Goal: Task Accomplishment & Management: Manage account settings

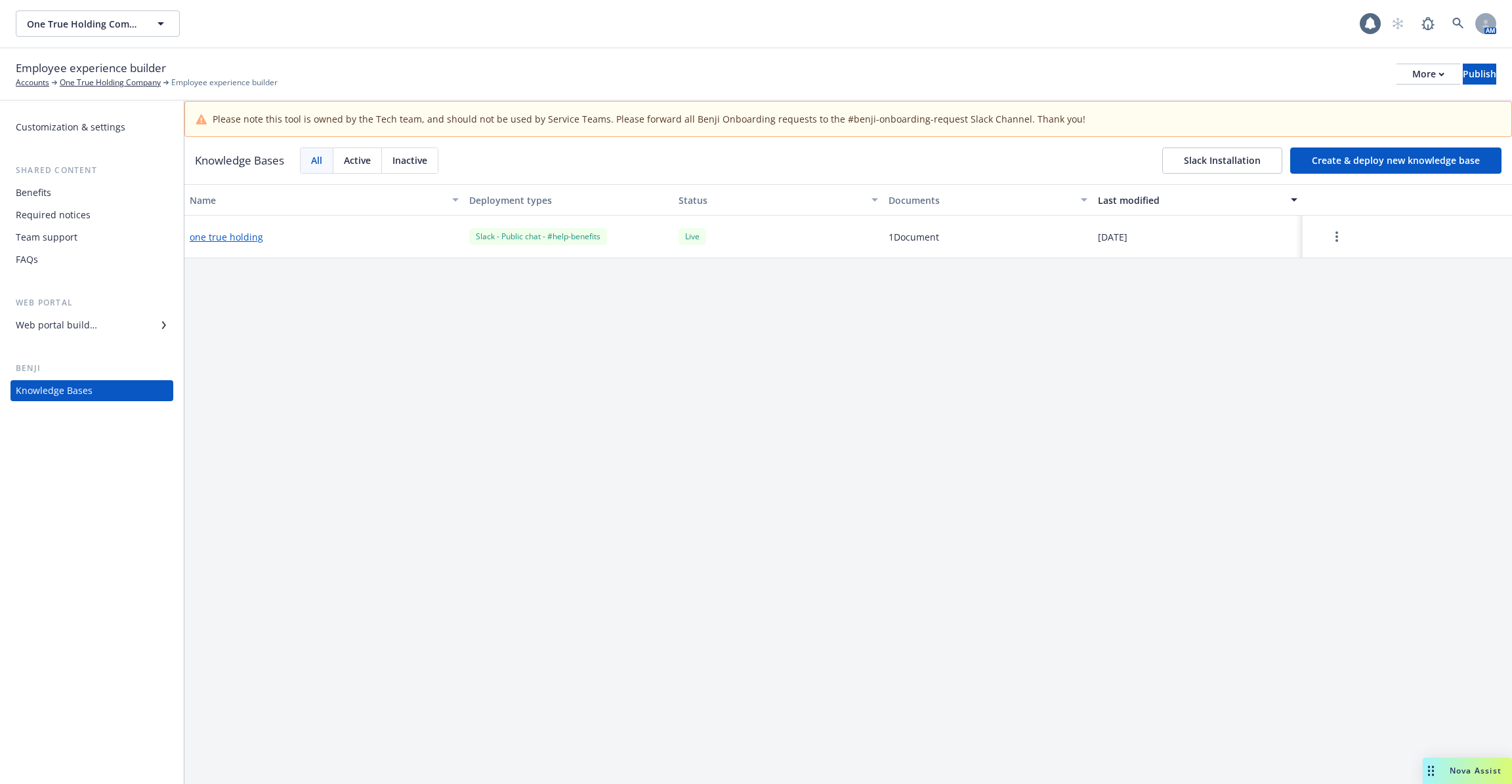
click at [47, 197] on div "Benefits" at bounding box center [33, 193] width 35 height 21
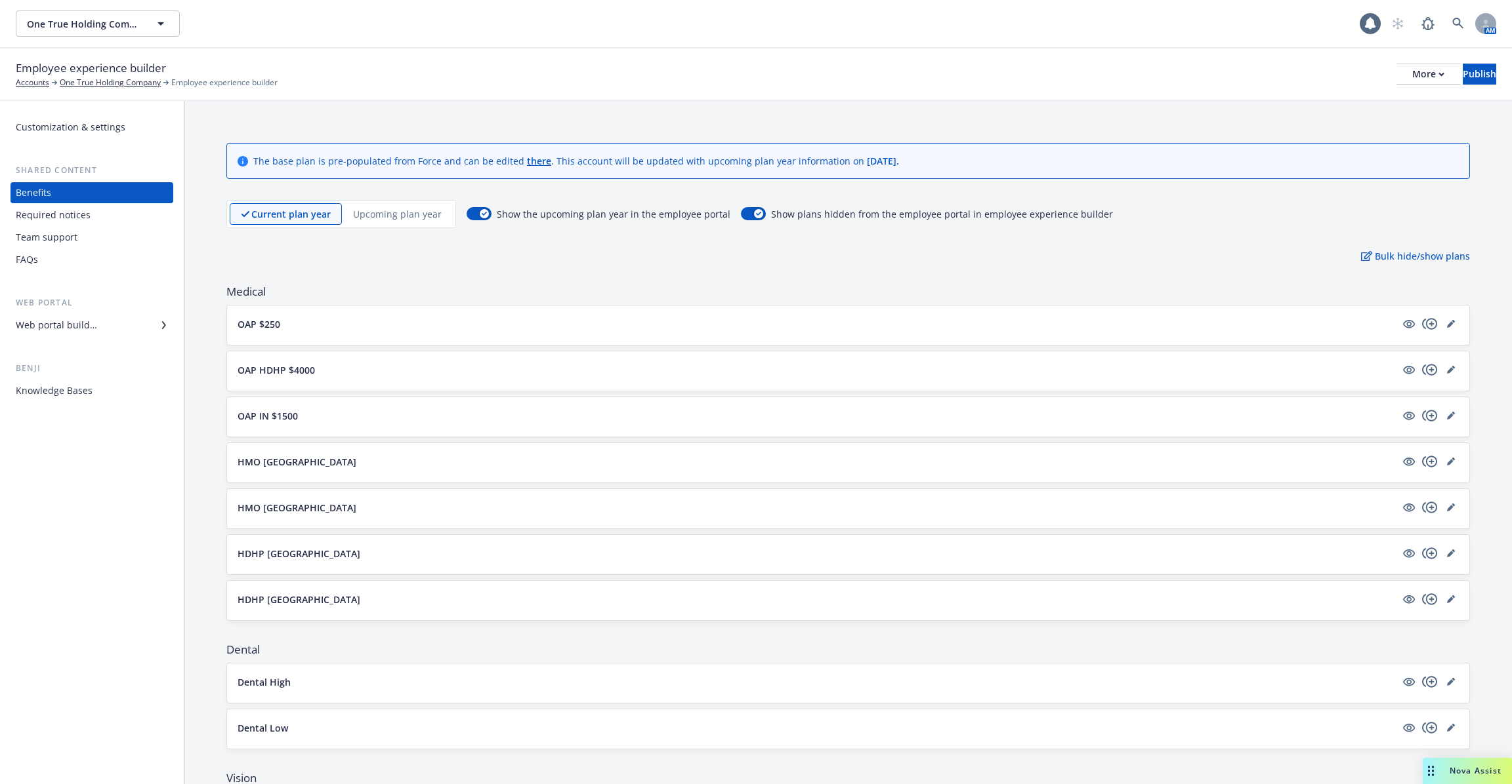
click at [51, 221] on div "Required notices" at bounding box center [53, 215] width 75 height 21
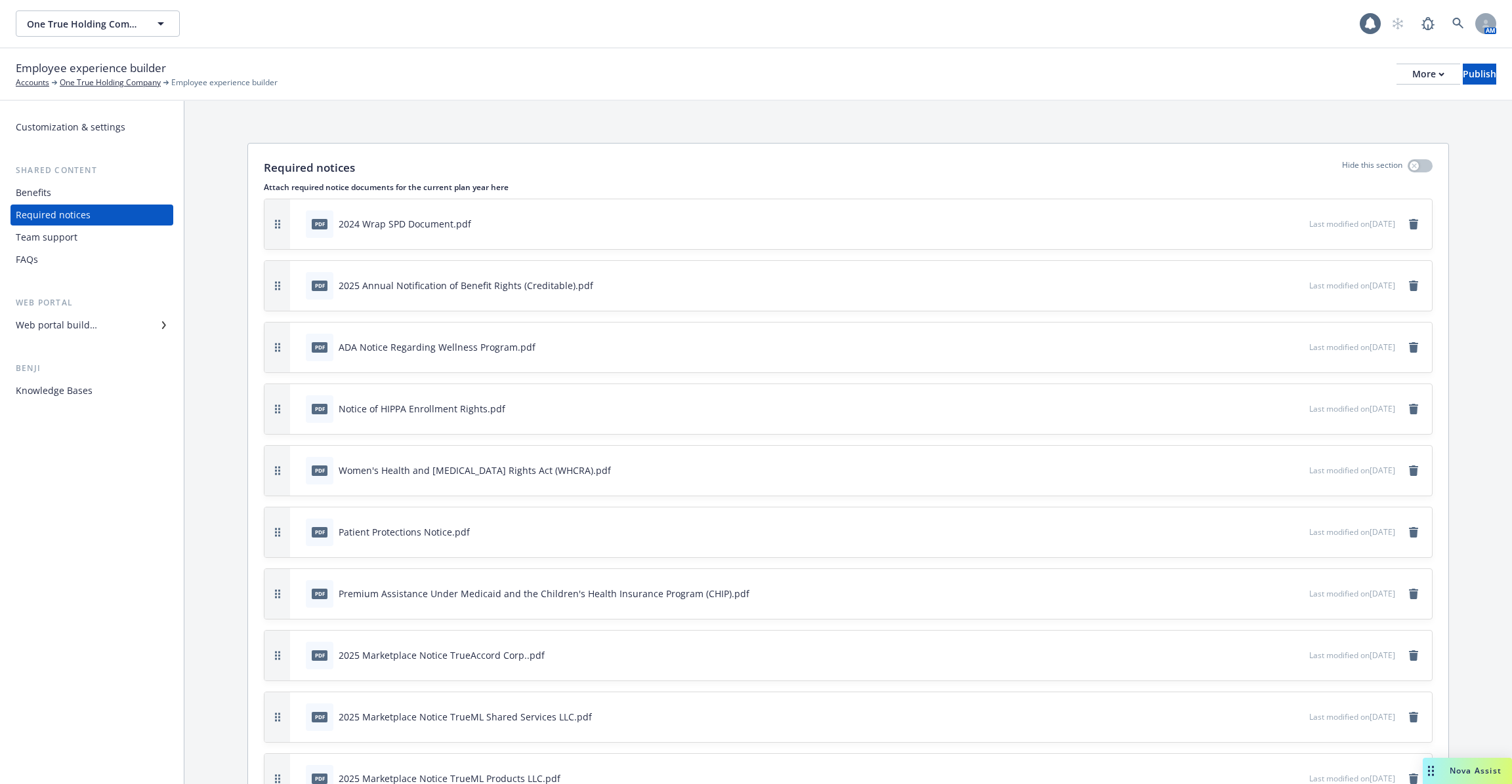
click at [54, 231] on div "Team support" at bounding box center [46, 237] width 61 height 21
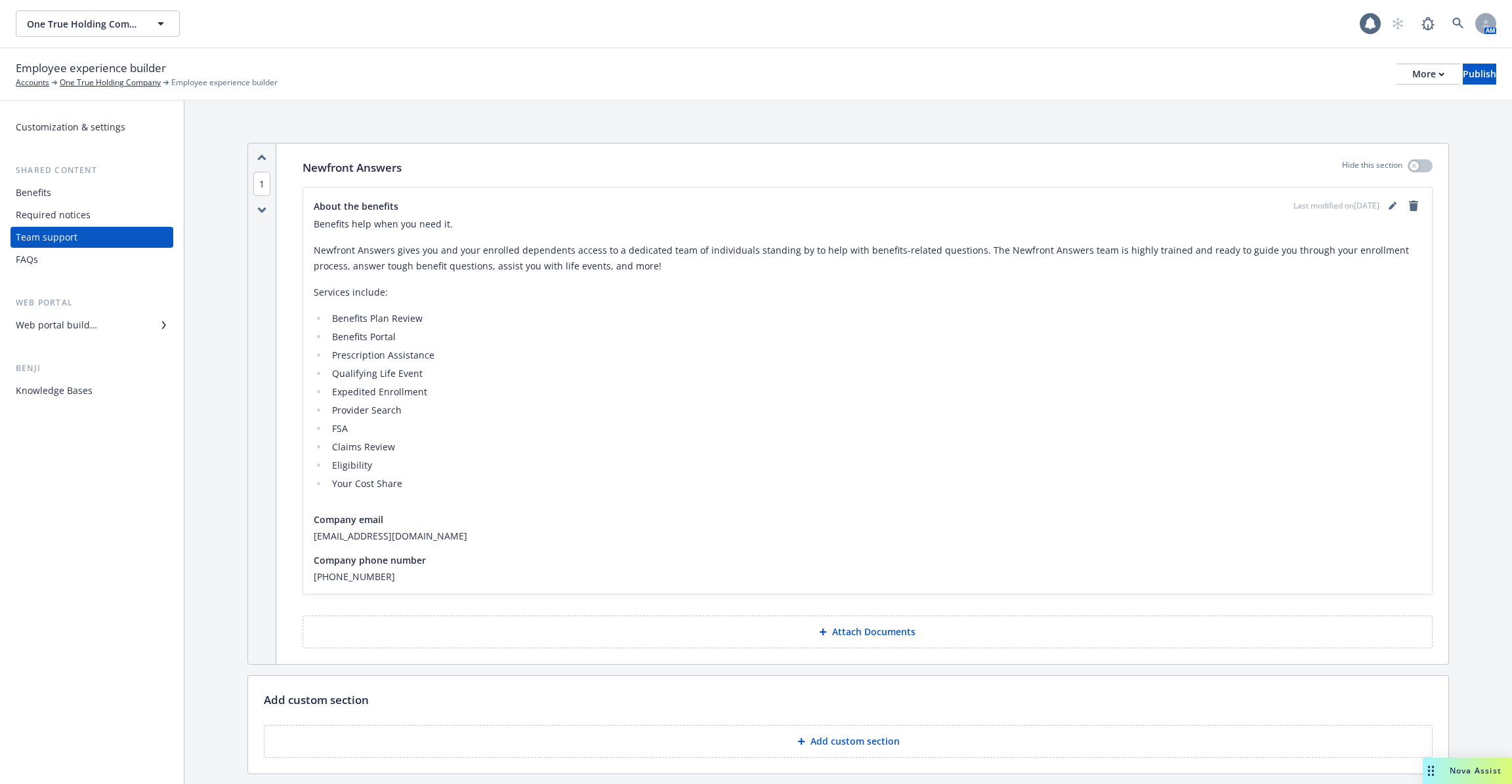
click at [56, 251] on div "FAQs" at bounding box center [91, 260] width 152 height 21
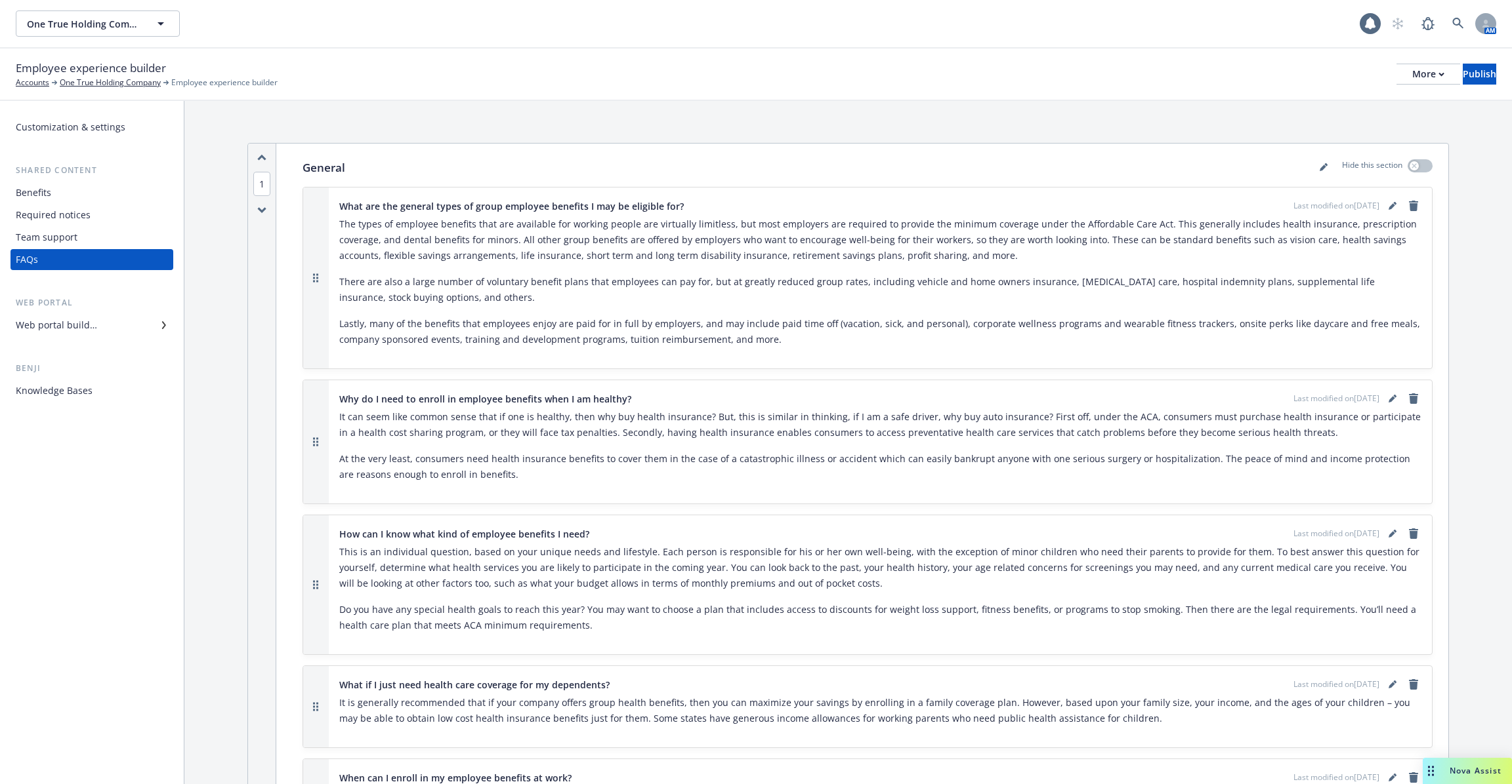
click at [80, 323] on div "Web portal builder" at bounding box center [56, 325] width 82 height 21
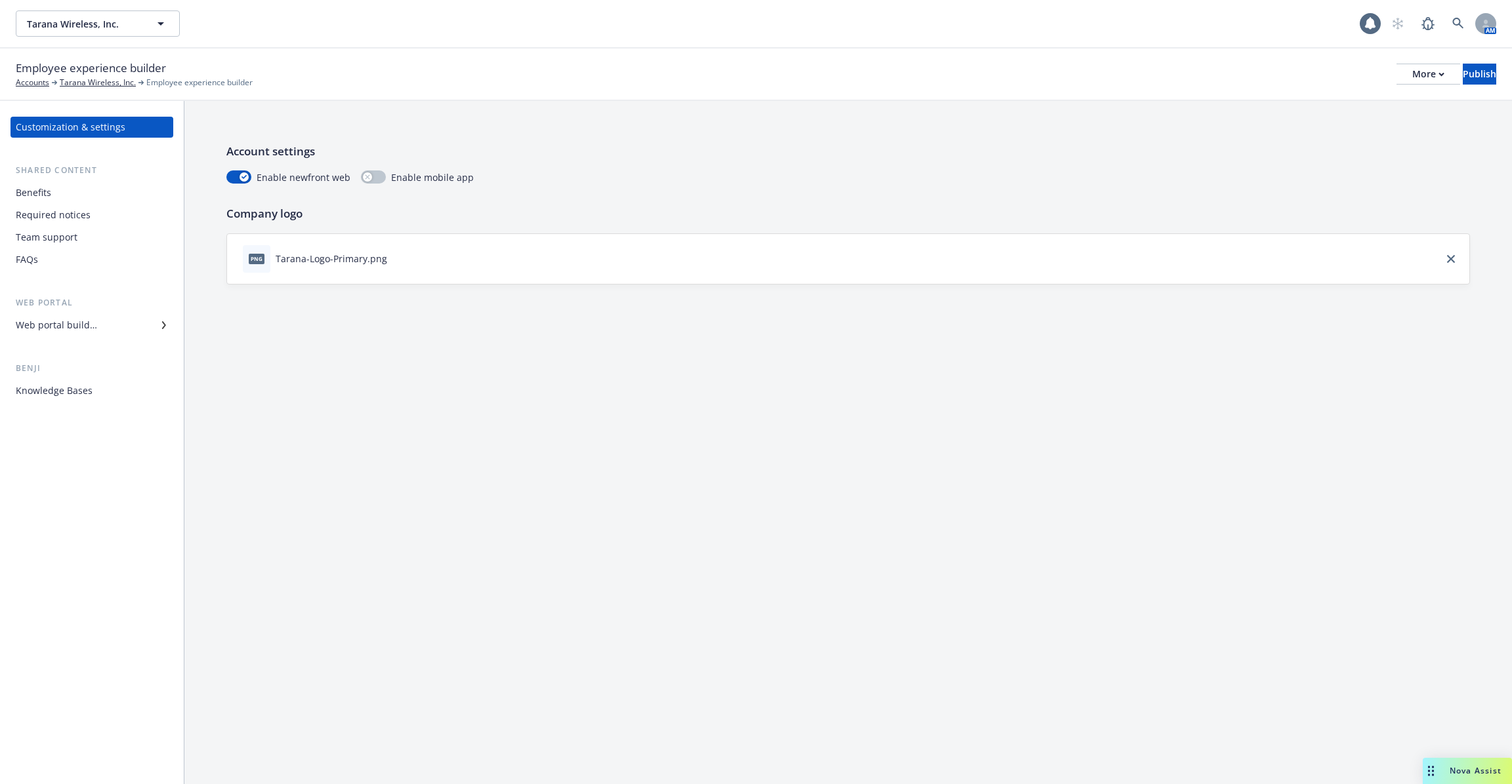
click at [115, 203] on div "Benefits" at bounding box center [91, 193] width 152 height 21
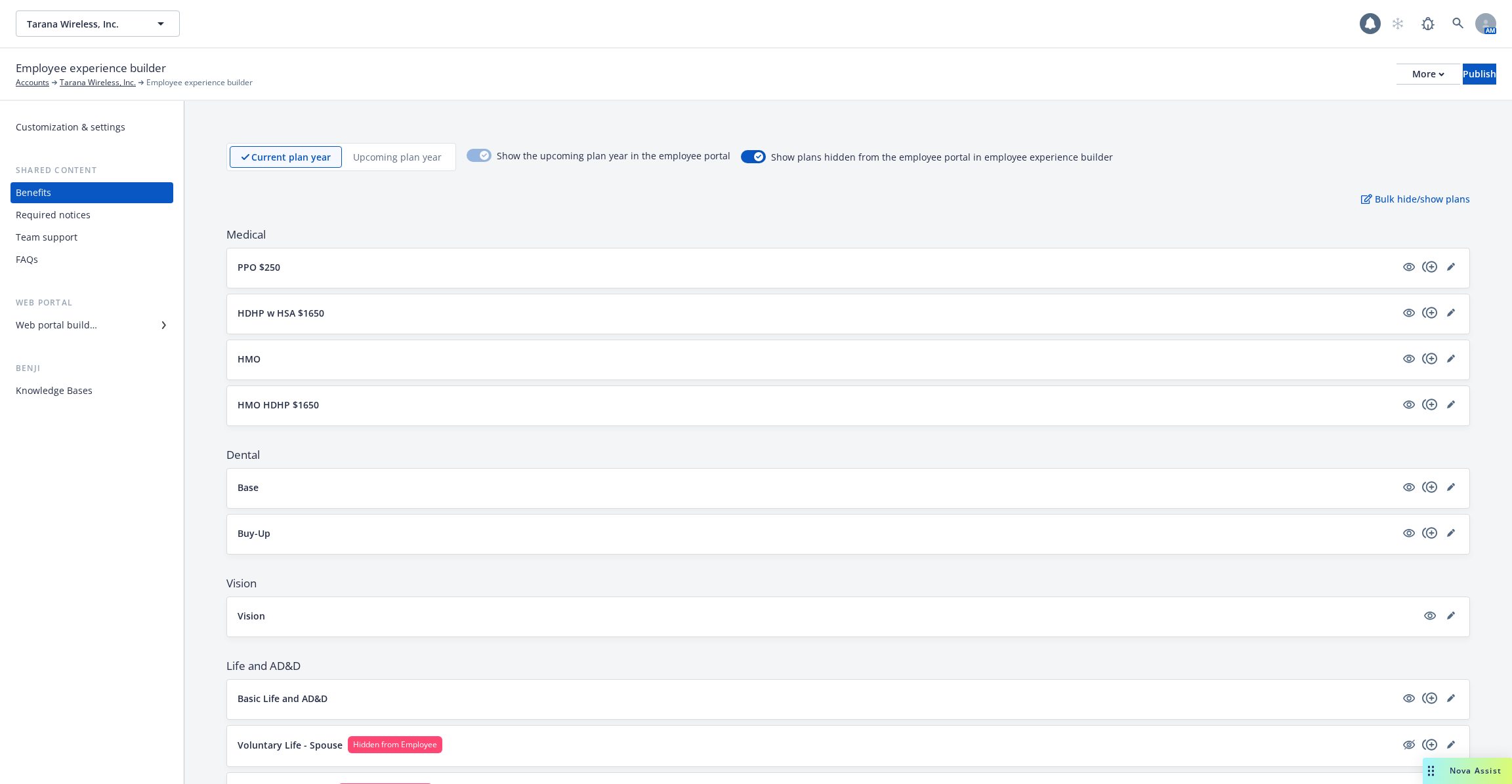
click at [111, 318] on div "Web portal builder" at bounding box center [91, 325] width 152 height 21
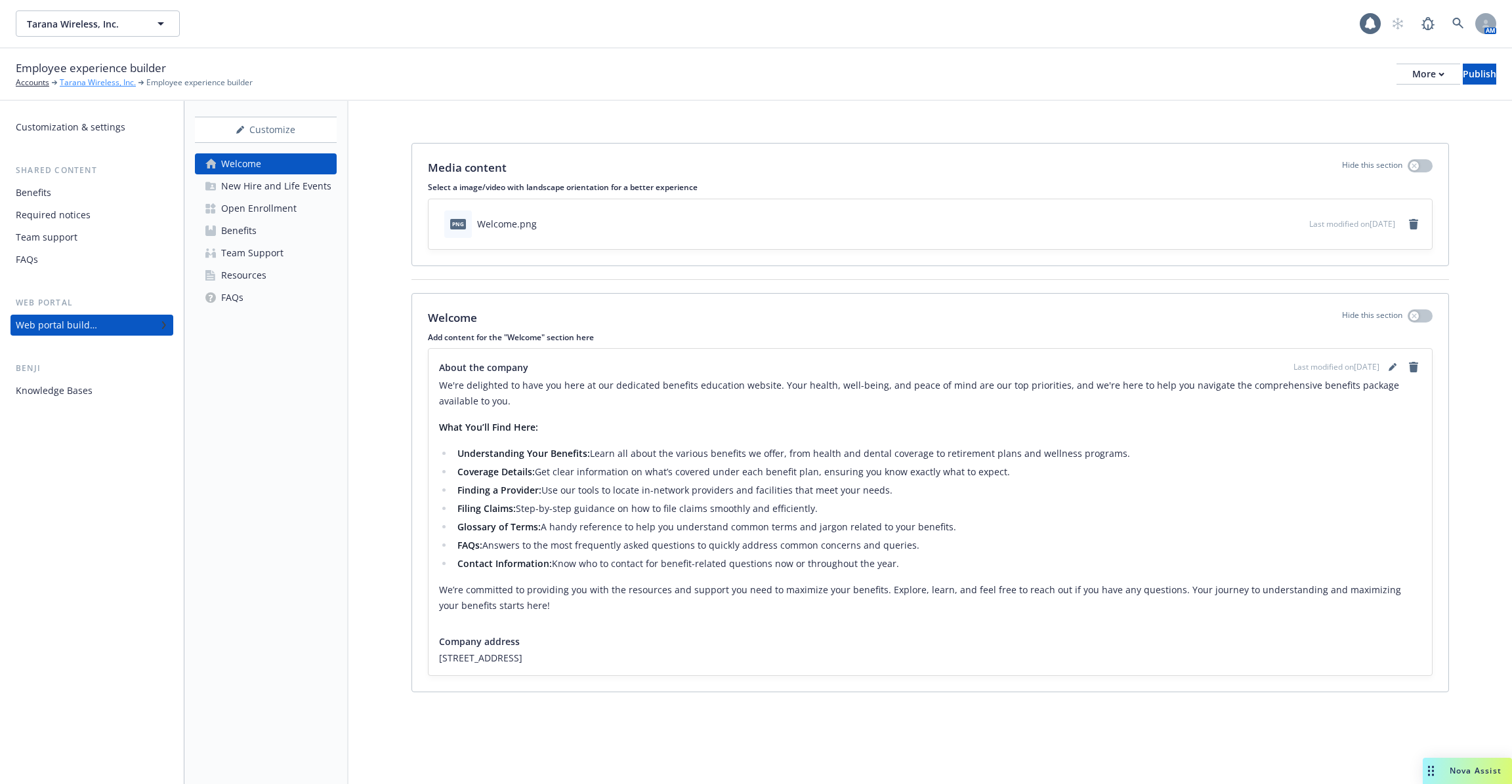
click at [83, 79] on link "Tarana Wireless, Inc." at bounding box center [98, 83] width 76 height 12
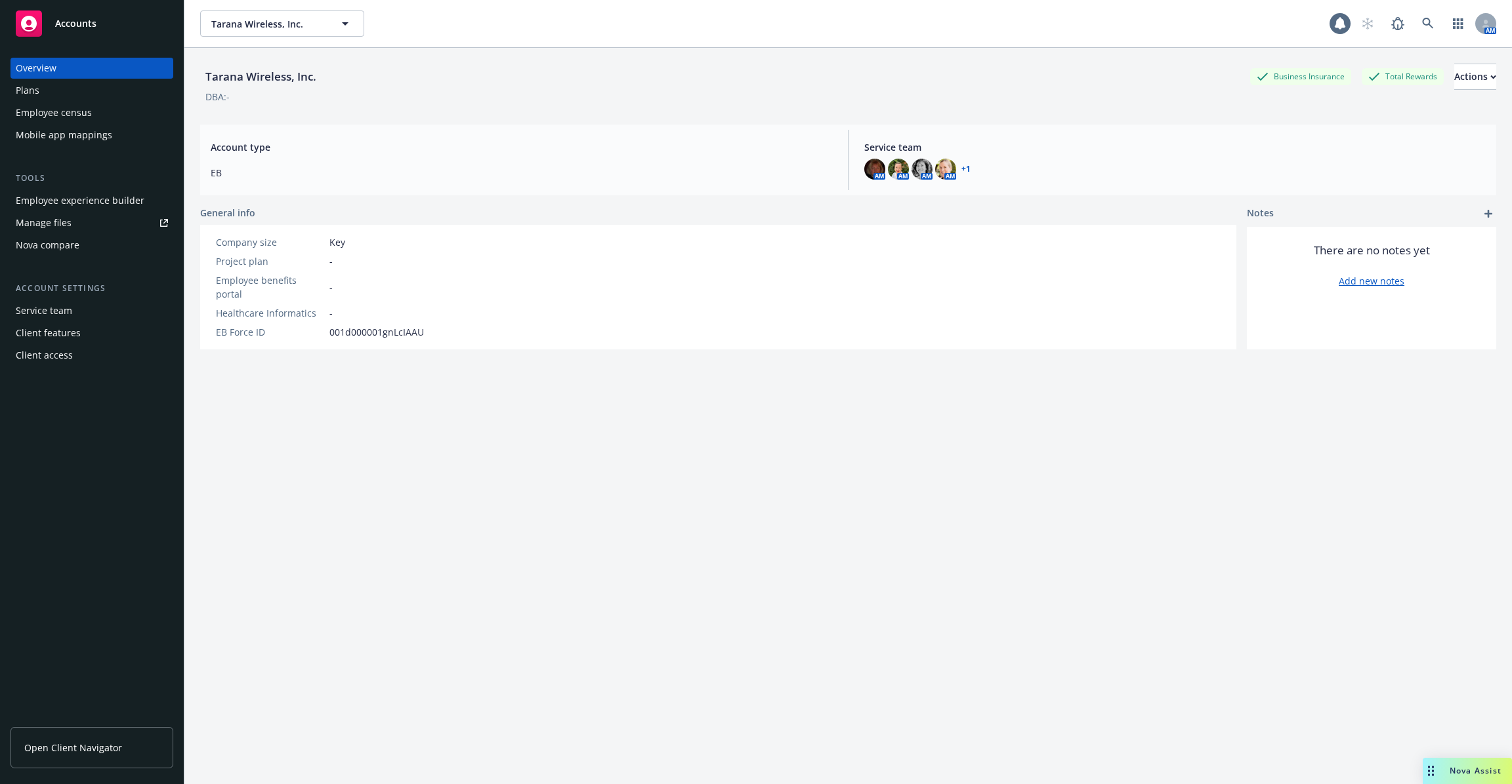
click at [64, 114] on div "Employee census" at bounding box center [54, 113] width 76 height 21
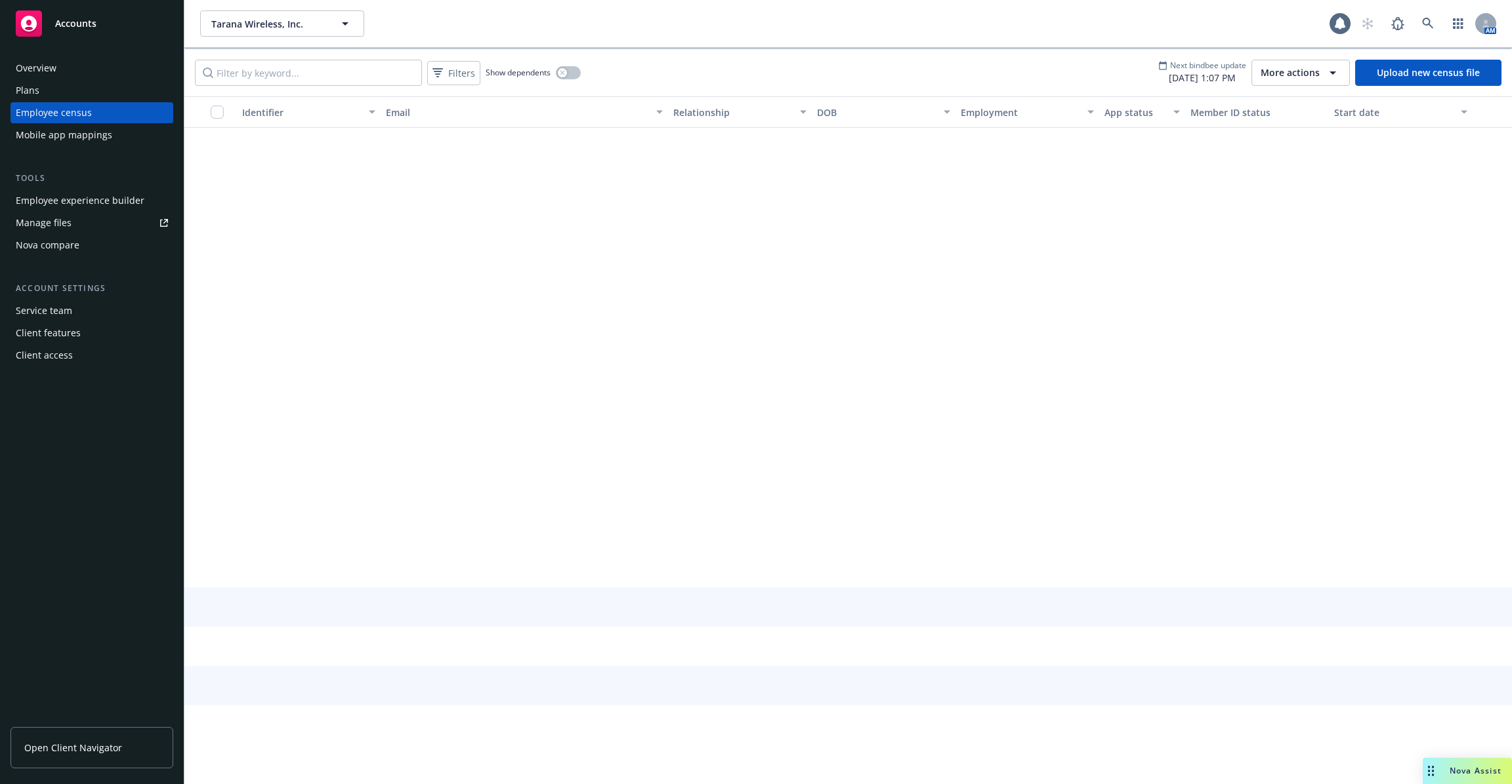
scroll to position [2734, 0]
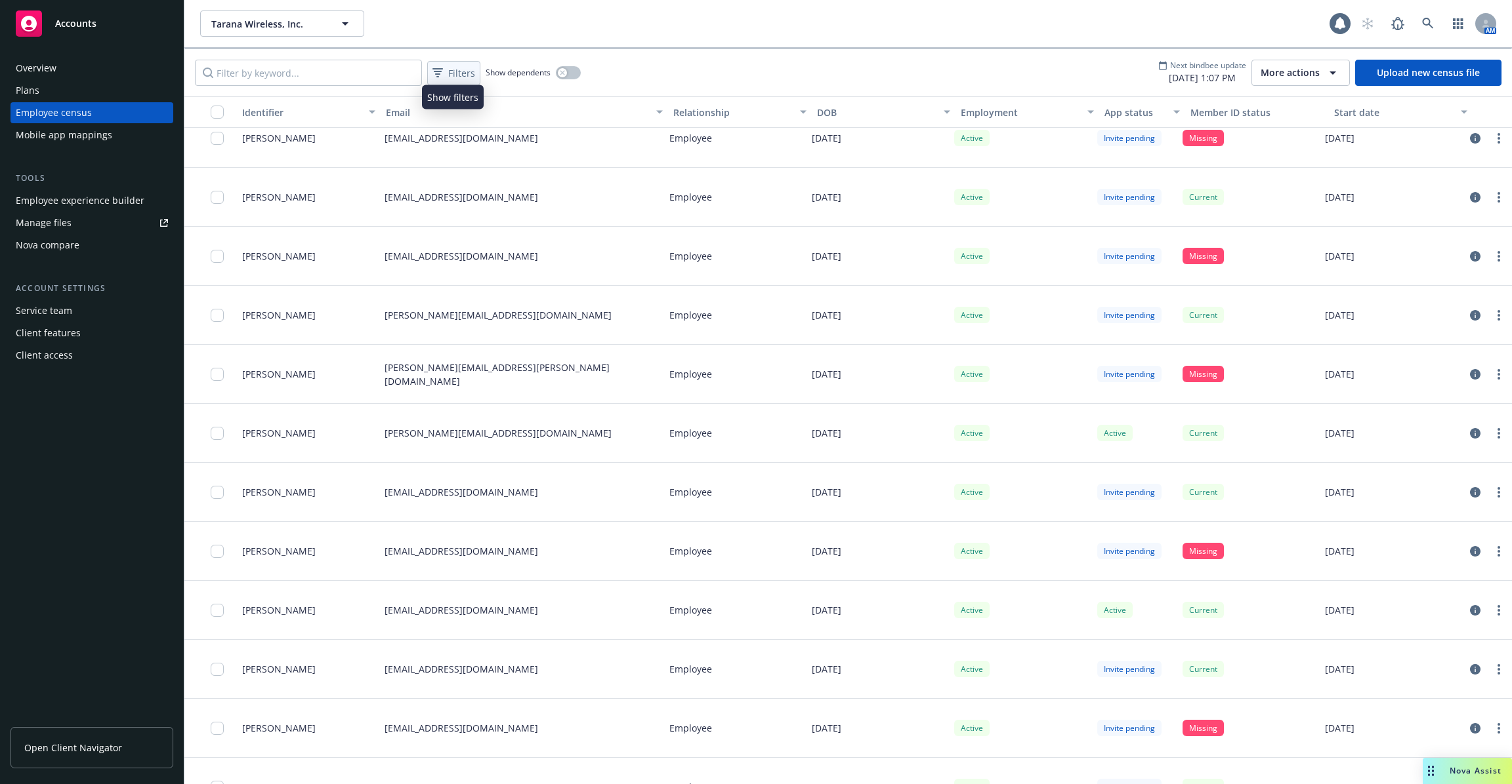
click at [454, 79] on div "Filters" at bounding box center [454, 73] width 48 height 19
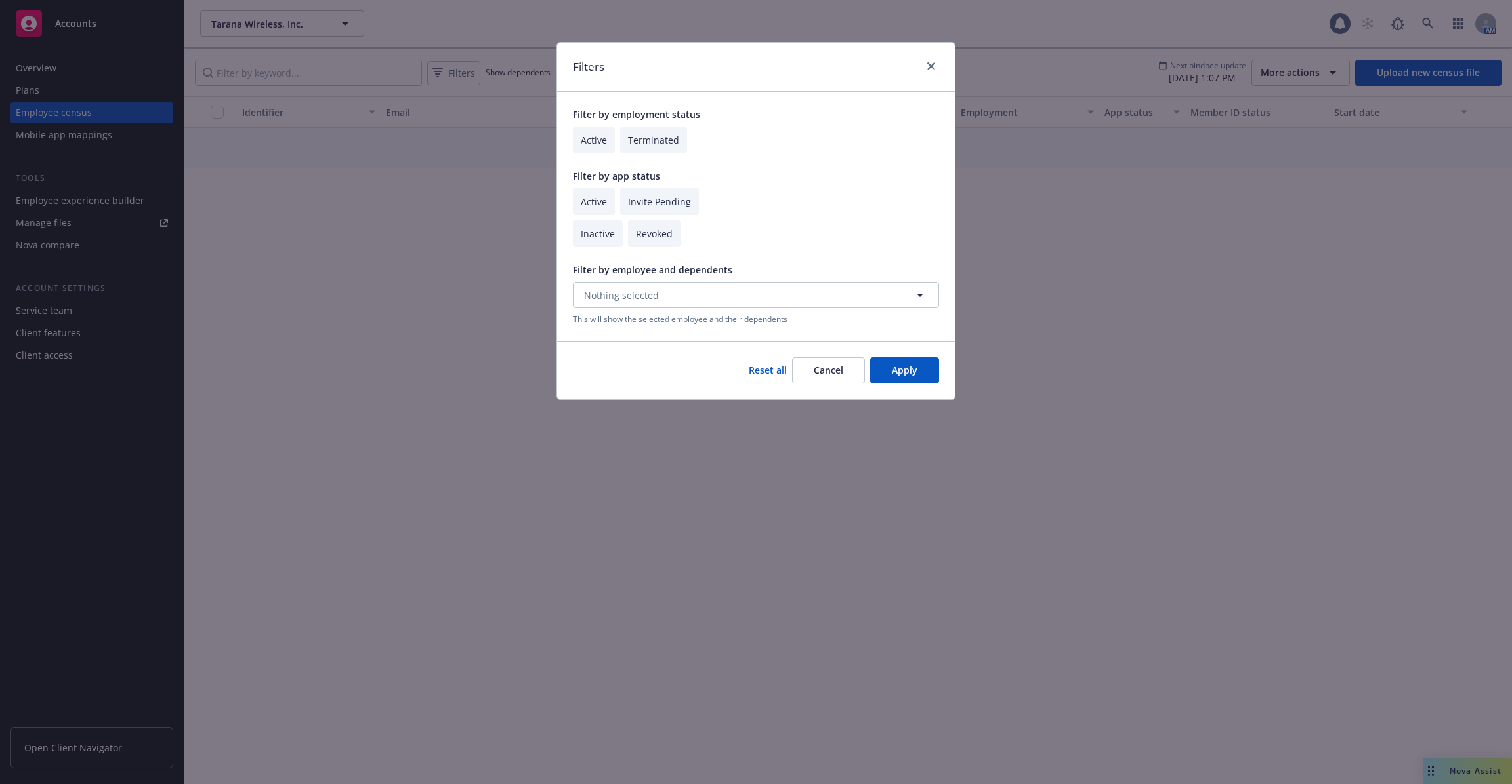
click at [574, 189] on input "checkbox" at bounding box center [594, 202] width 42 height 27
checkbox input "true"
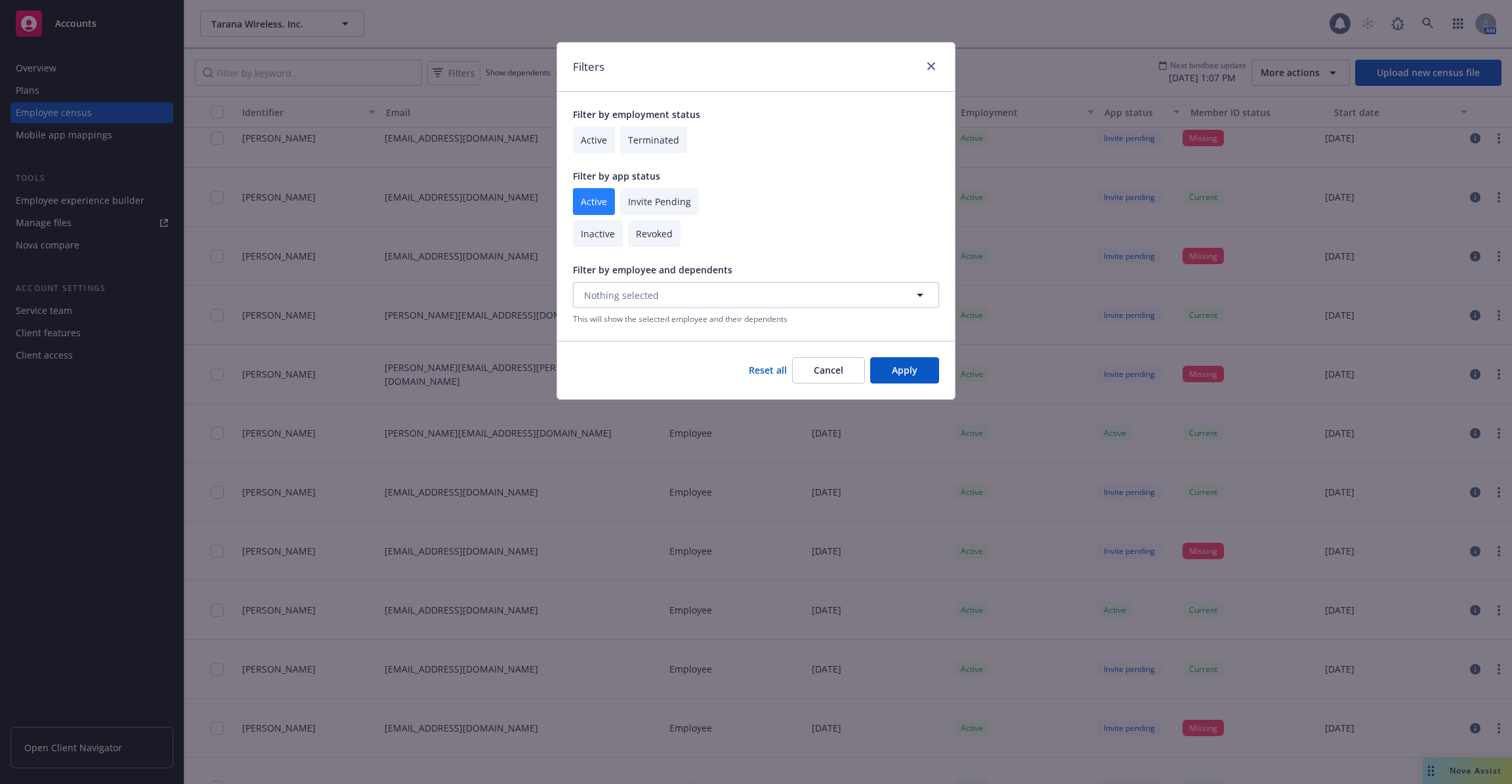
drag, startPoint x: 922, startPoint y: 373, endPoint x: 593, endPoint y: 70, distance: 447.3
click at [593, 70] on div "Filters Filter by employment status Active Terminated Filter by app status Acti…" at bounding box center [755, 221] width 399 height 358
click at [589, 135] on input "checkbox" at bounding box center [594, 140] width 42 height 27
checkbox input "true"
click at [937, 379] on button "Apply" at bounding box center [904, 370] width 69 height 26
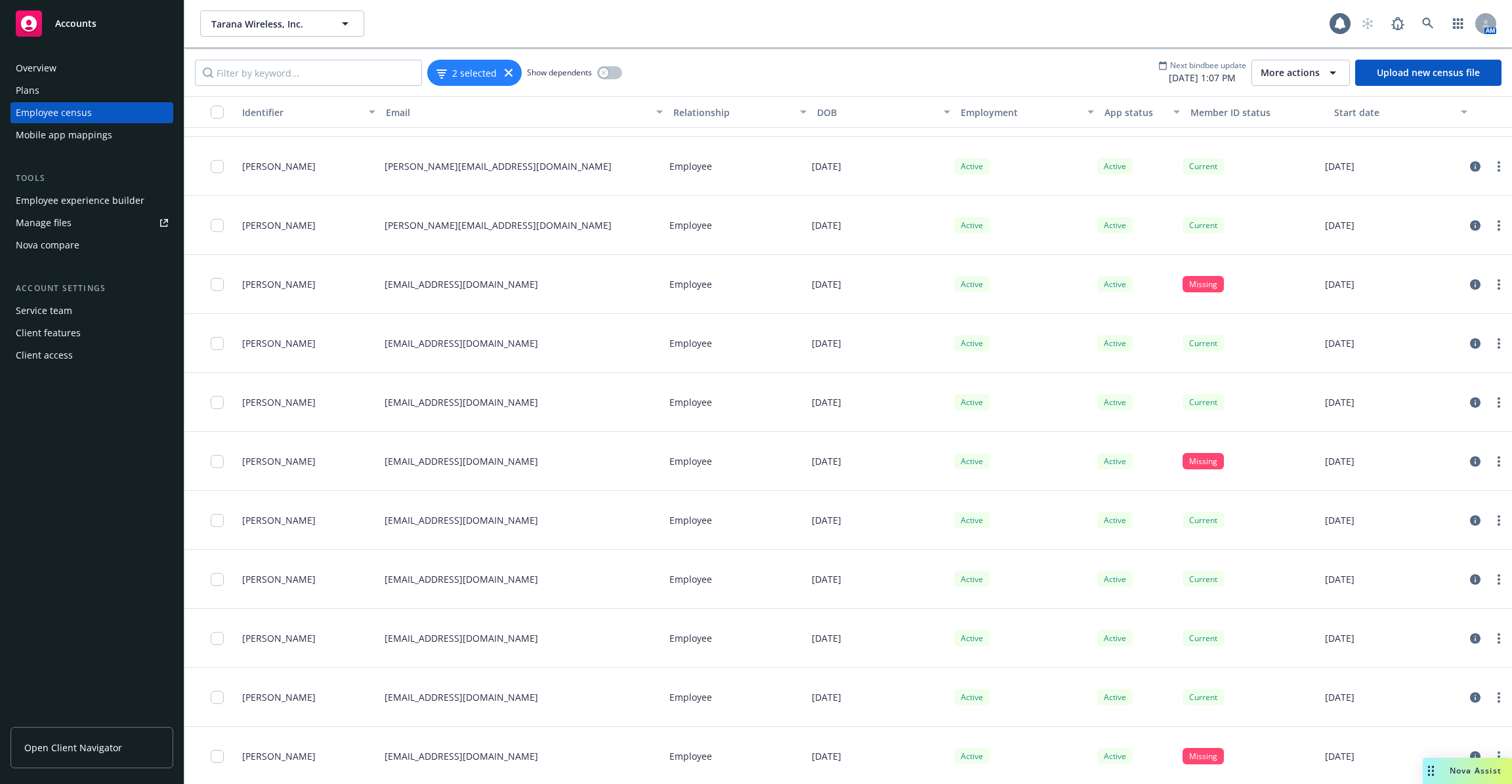
scroll to position [4890, 0]
click at [219, 114] on input "checkbox" at bounding box center [217, 112] width 13 height 13
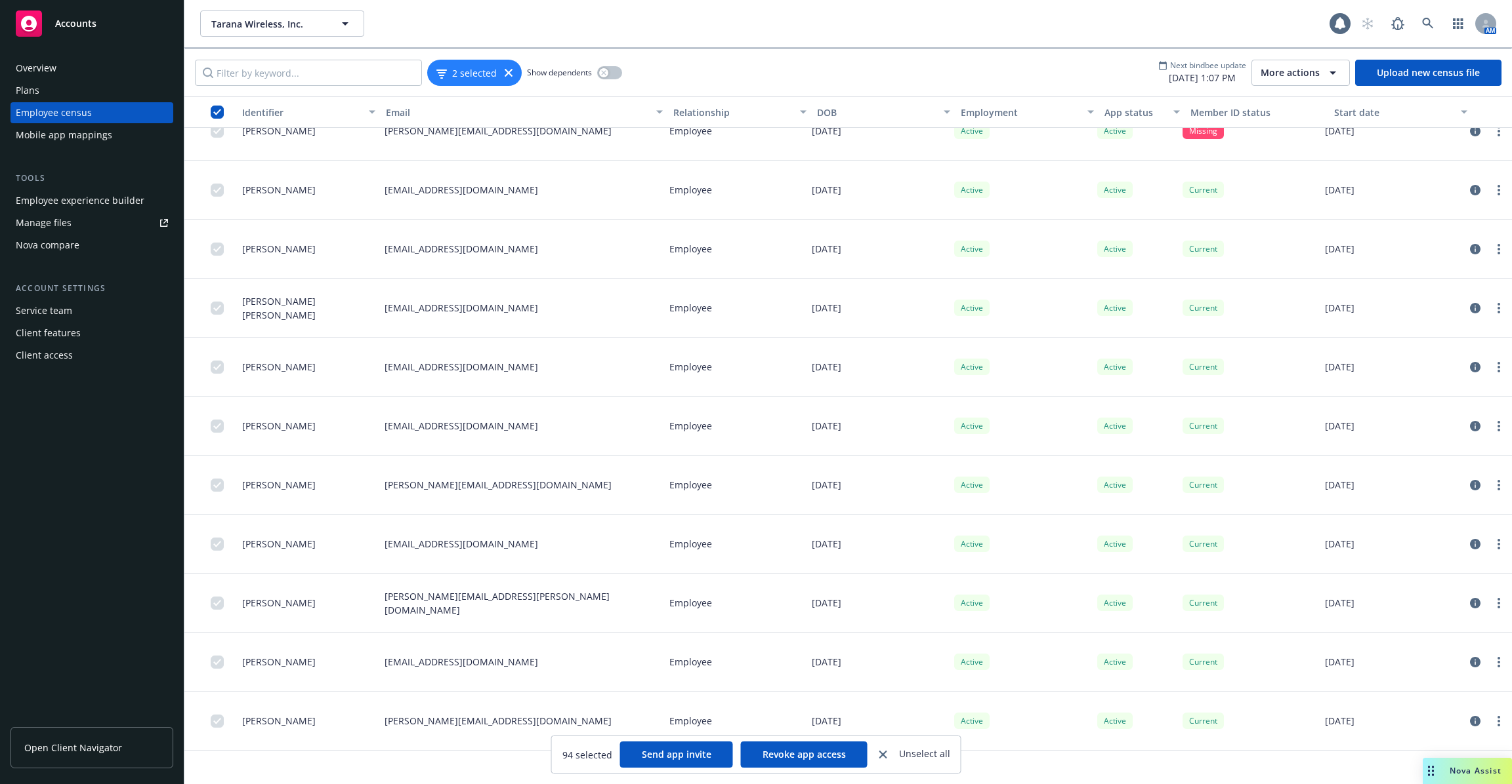
scroll to position [0, 0]
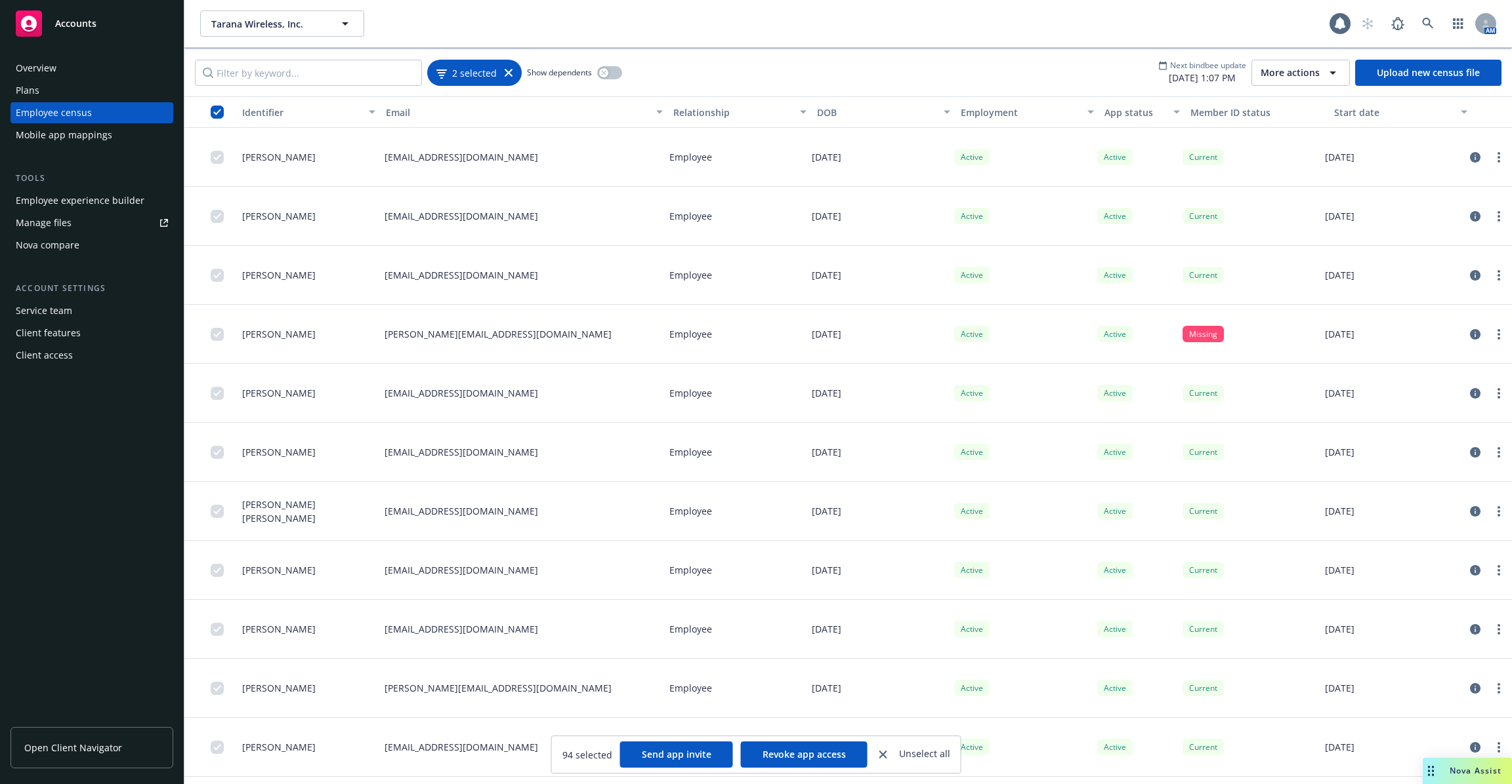
click at [507, 72] on icon at bounding box center [508, 73] width 8 height 8
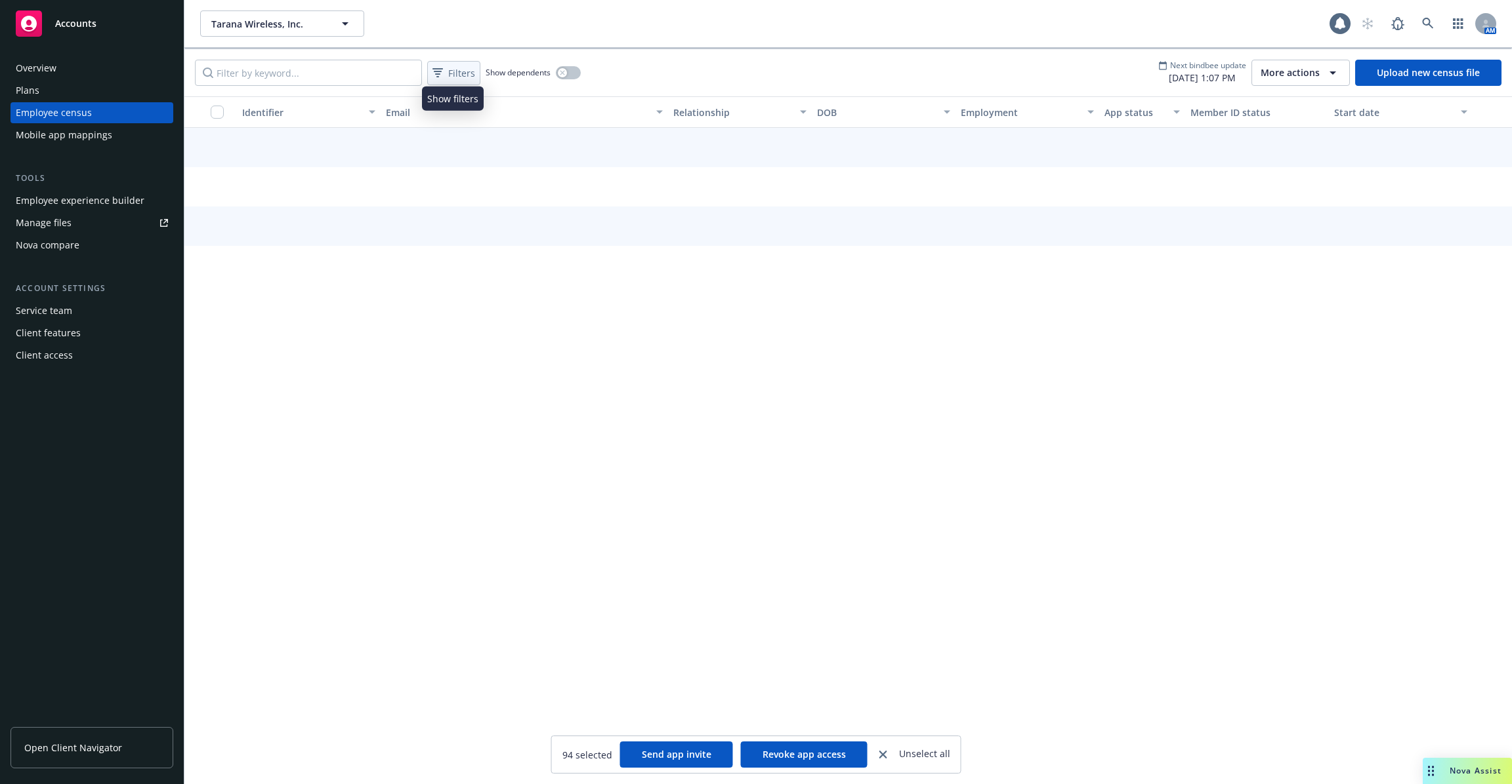
click at [457, 71] on span "Filters" at bounding box center [462, 73] width 27 height 13
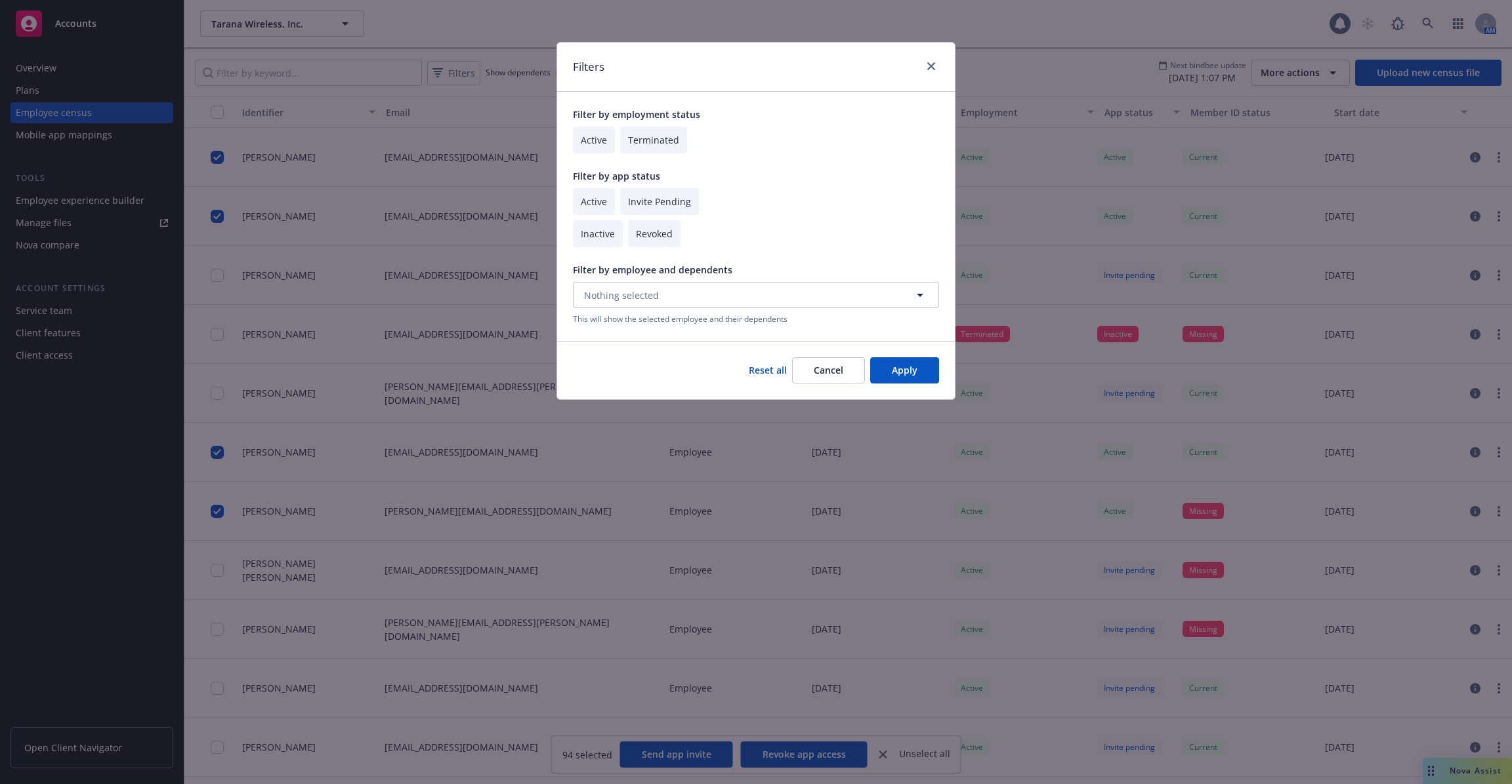
click at [595, 195] on input "checkbox" at bounding box center [594, 202] width 42 height 27
checkbox input "true"
click at [636, 203] on input "checkbox" at bounding box center [659, 202] width 79 height 27
checkbox input "true"
click at [877, 358] on button "Apply" at bounding box center [904, 370] width 69 height 26
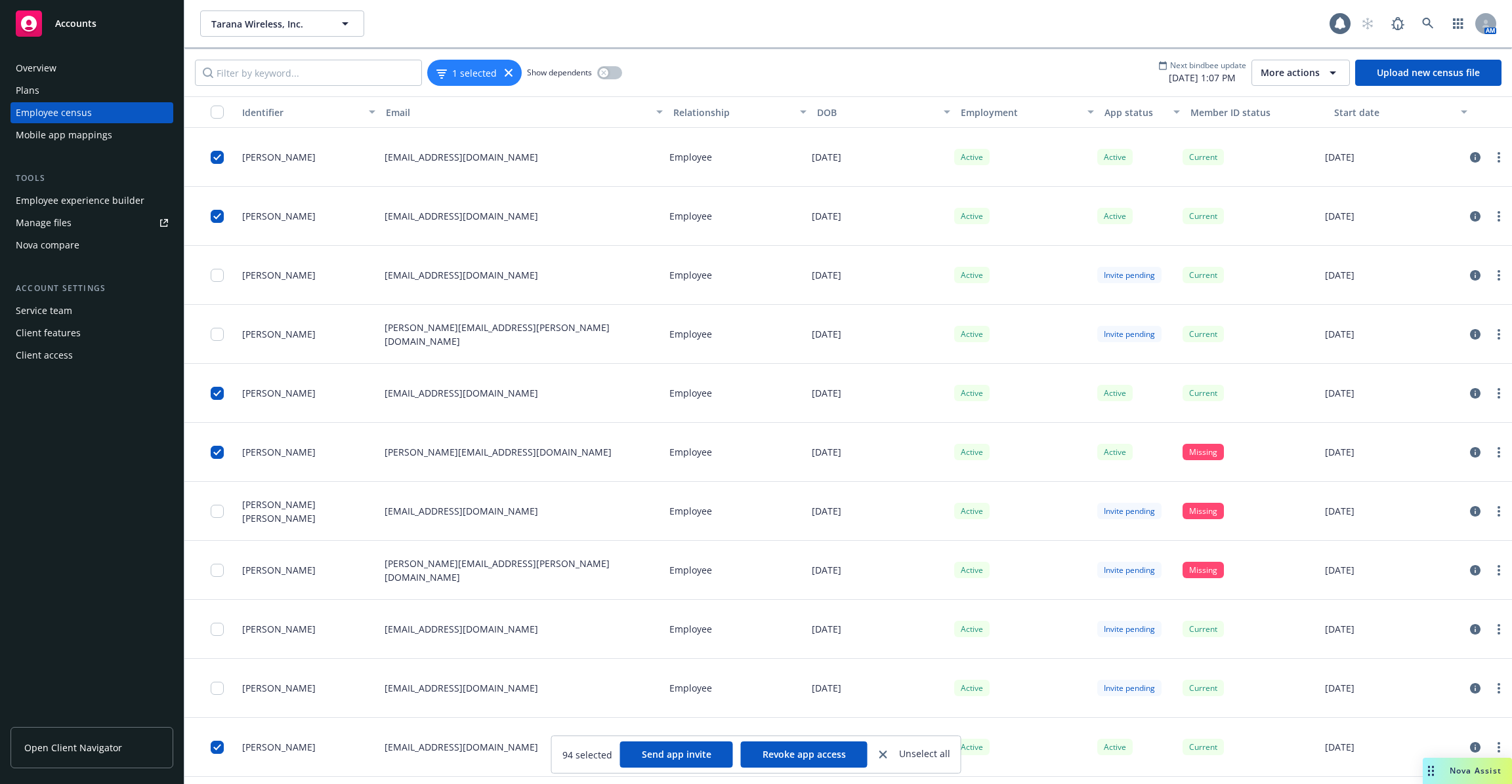
click at [231, 117] on div "button" at bounding box center [221, 112] width 21 height 13
click at [225, 115] on div "button" at bounding box center [221, 112] width 21 height 13
click at [218, 109] on input "checkbox" at bounding box center [217, 112] width 13 height 13
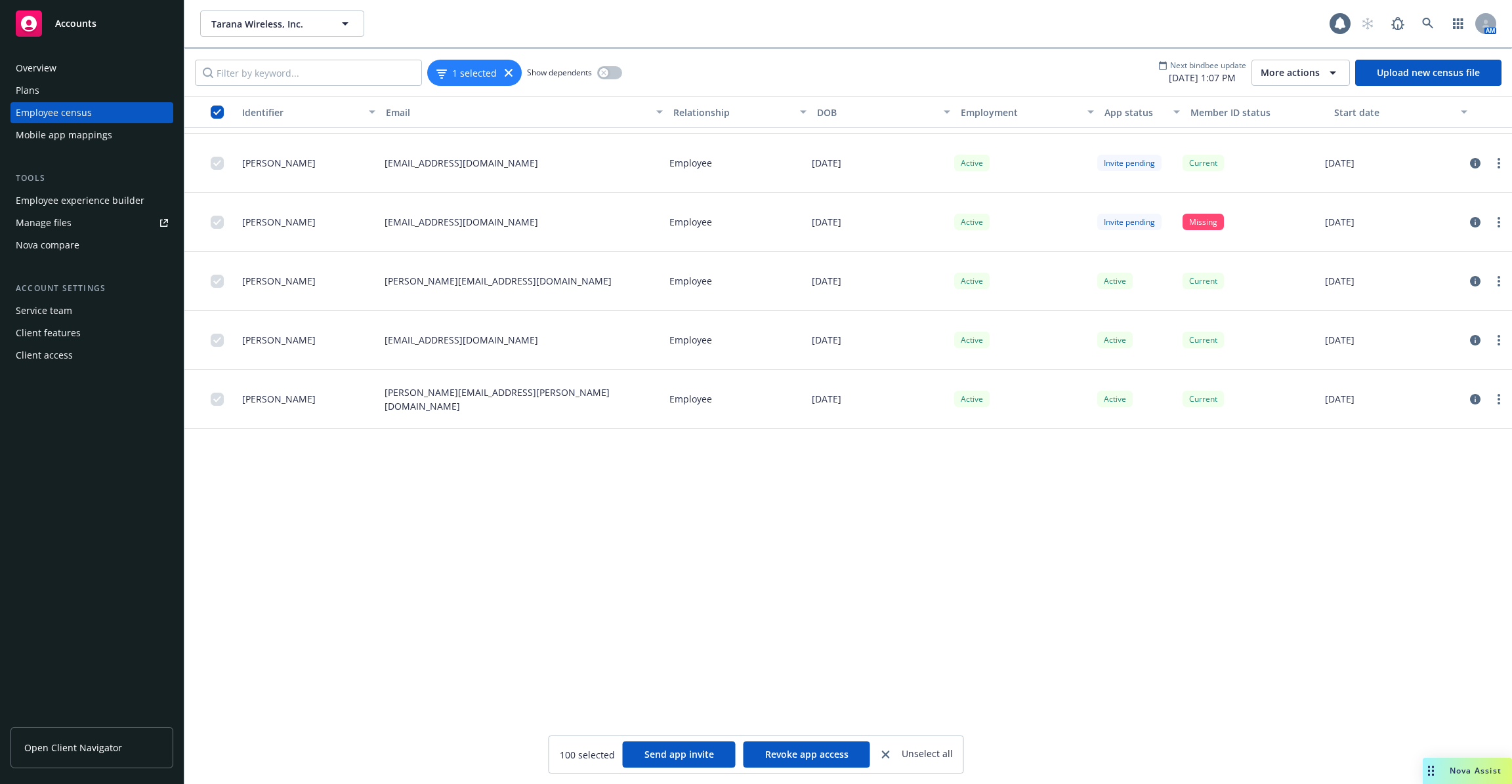
scroll to position [2772, 0]
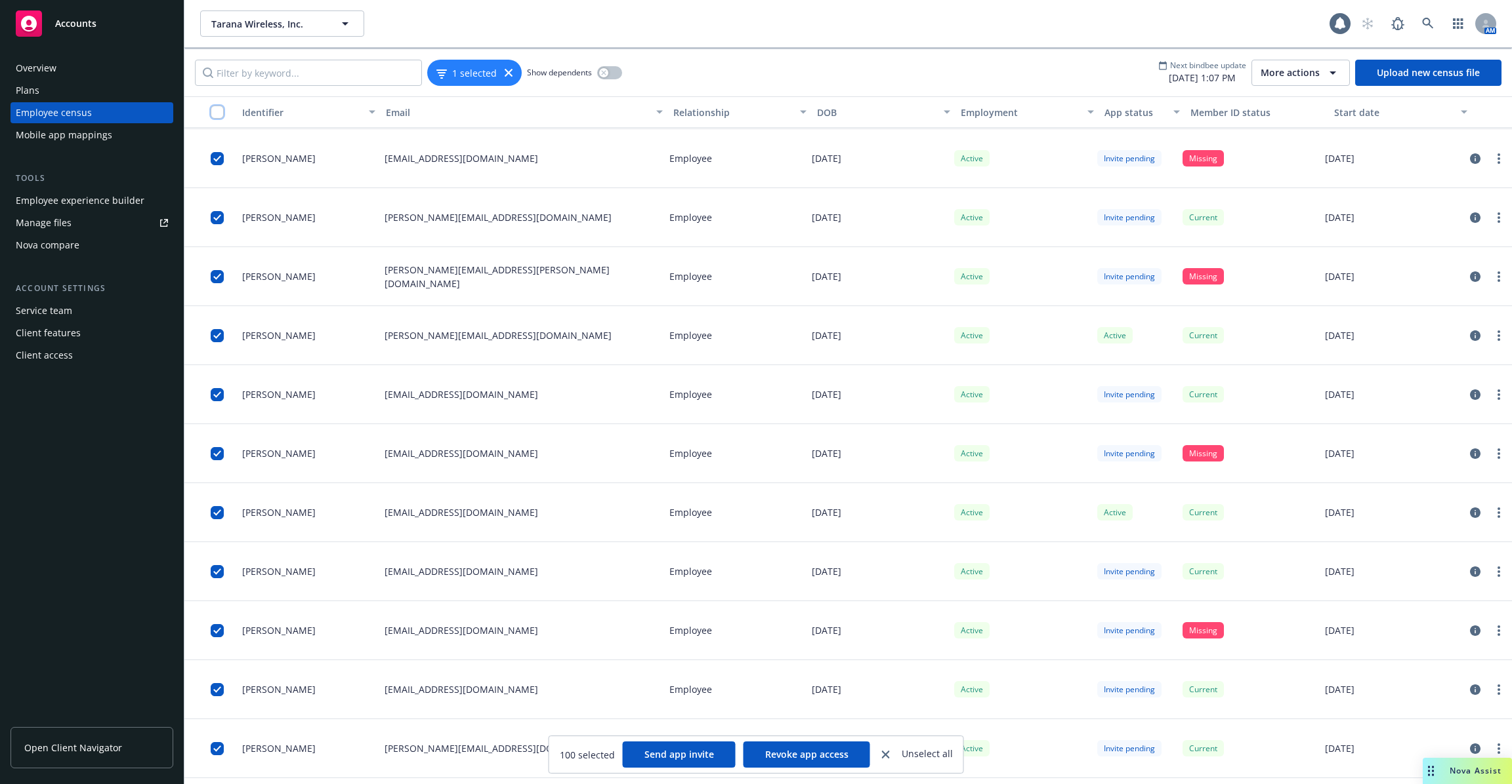
click at [214, 115] on input "checkbox" at bounding box center [217, 112] width 13 height 13
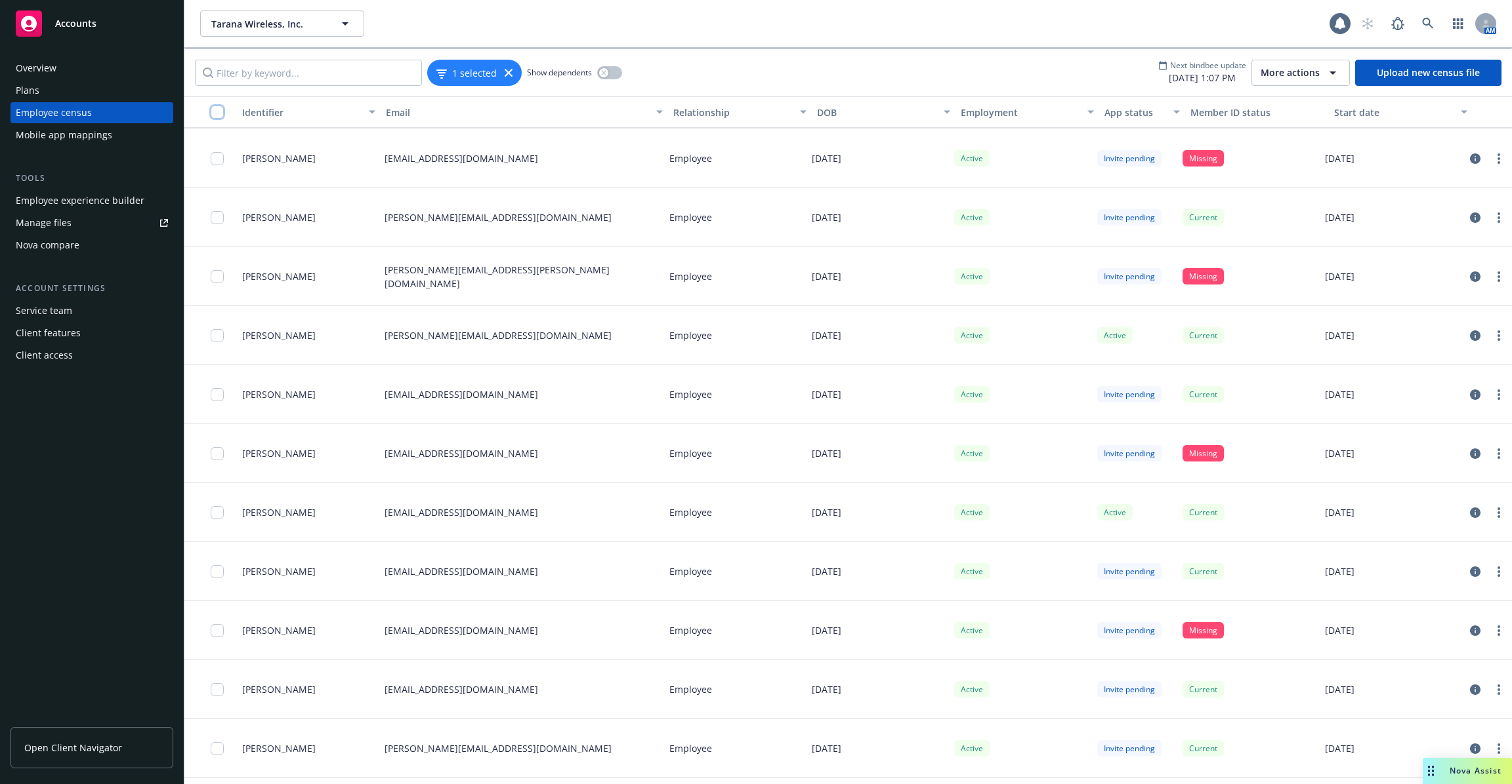
click at [214, 115] on input "checkbox" at bounding box center [217, 112] width 13 height 13
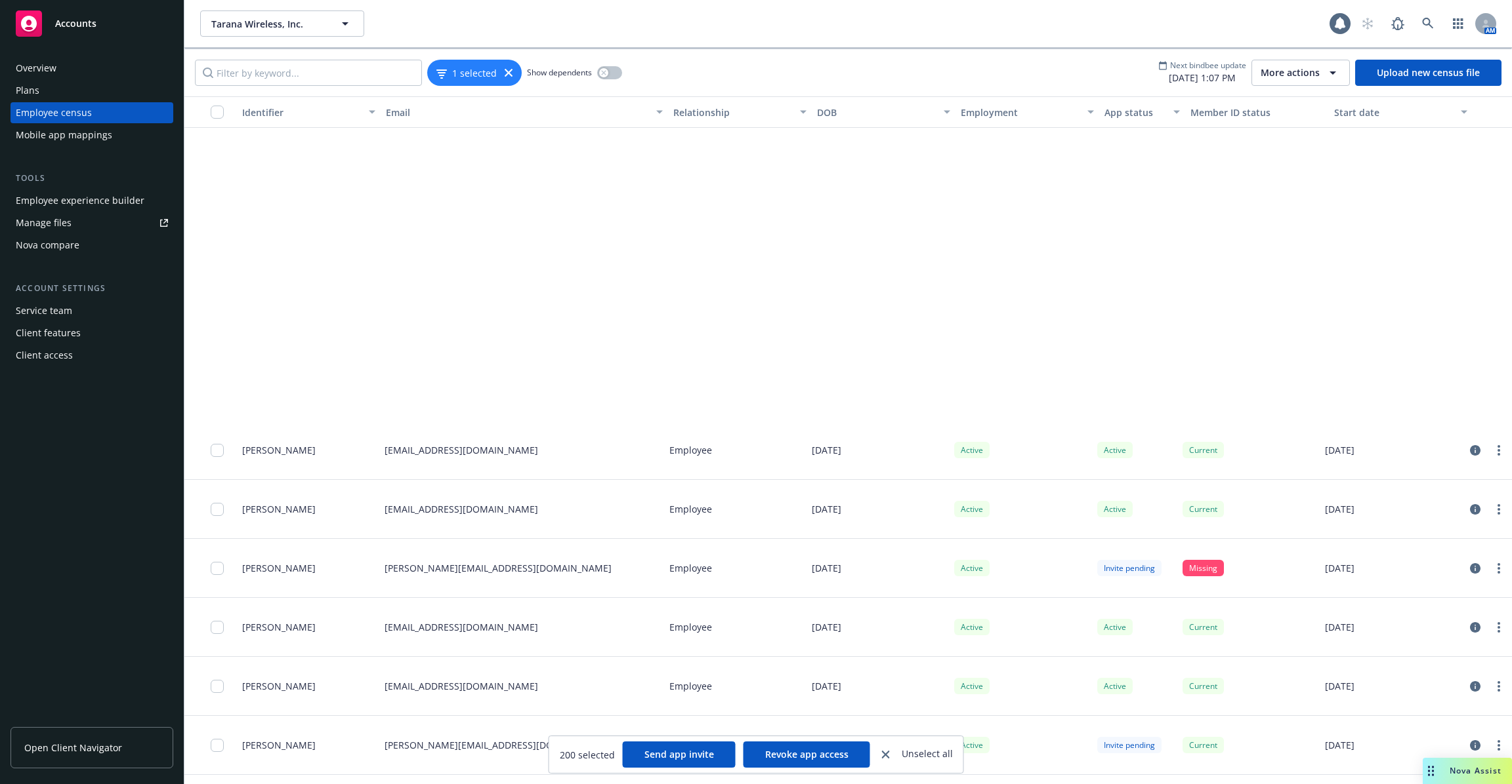
scroll to position [16989, 0]
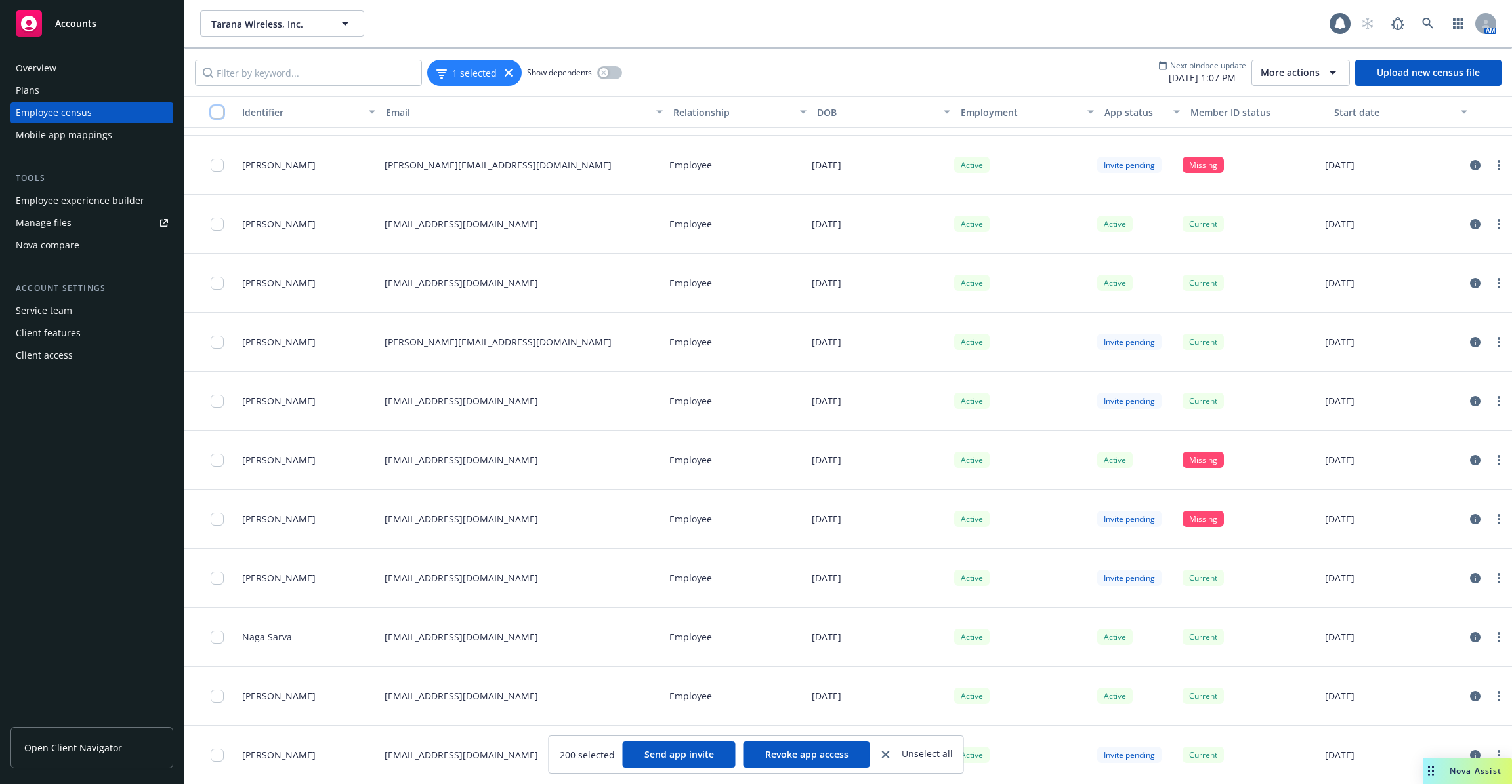
click at [220, 105] on input "checkbox" at bounding box center [217, 112] width 13 height 13
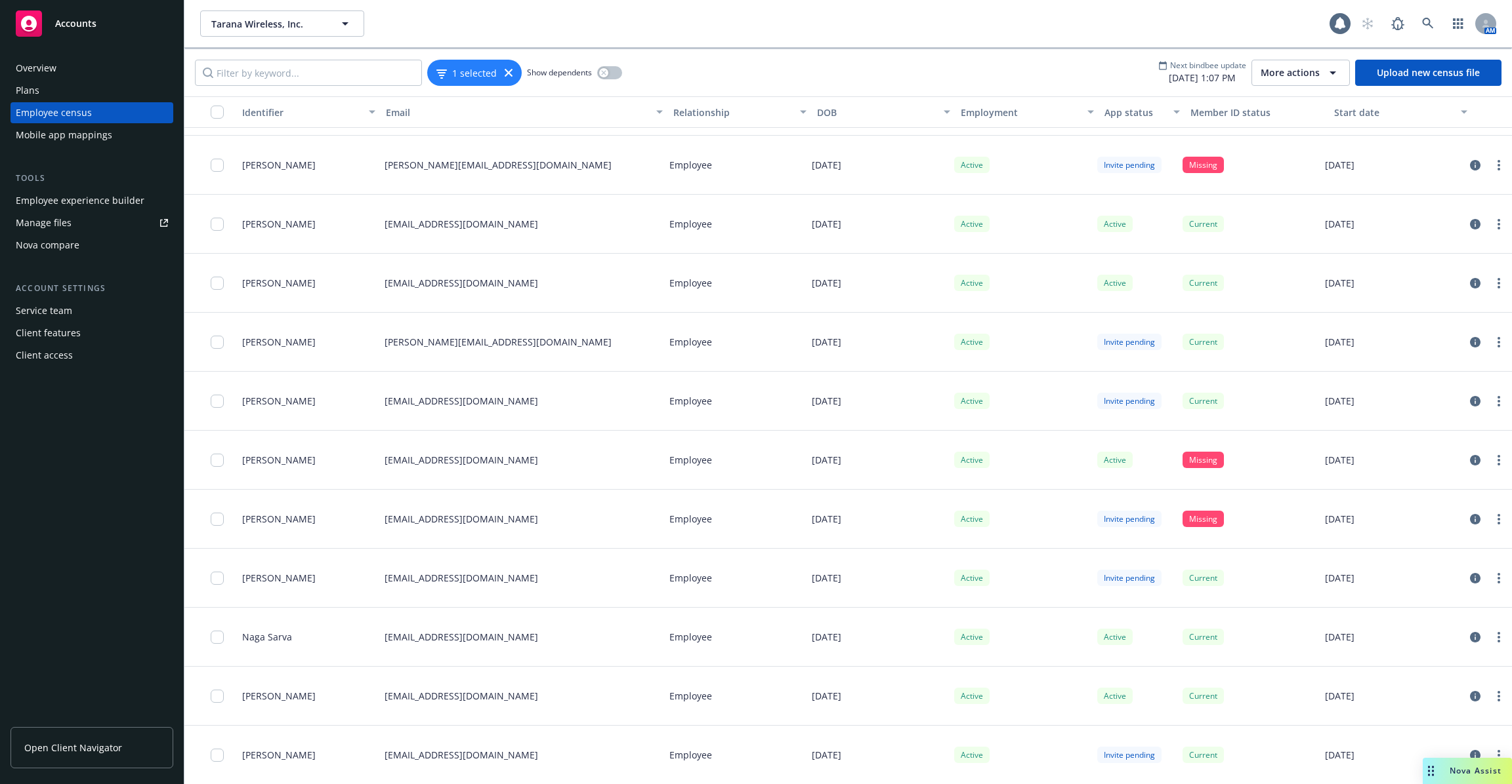
click at [220, 105] on input "checkbox" at bounding box center [217, 112] width 13 height 13
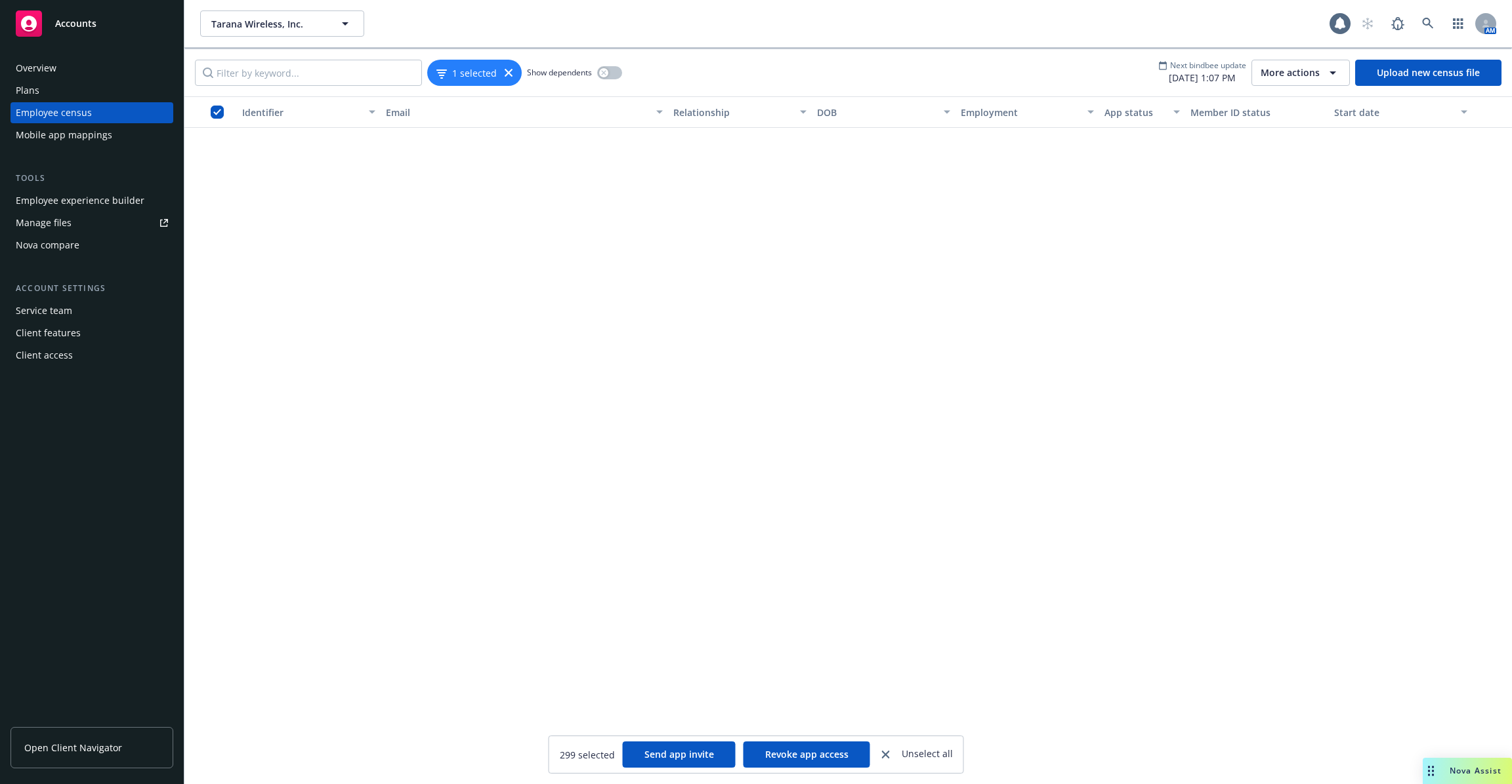
scroll to position [2141, 0]
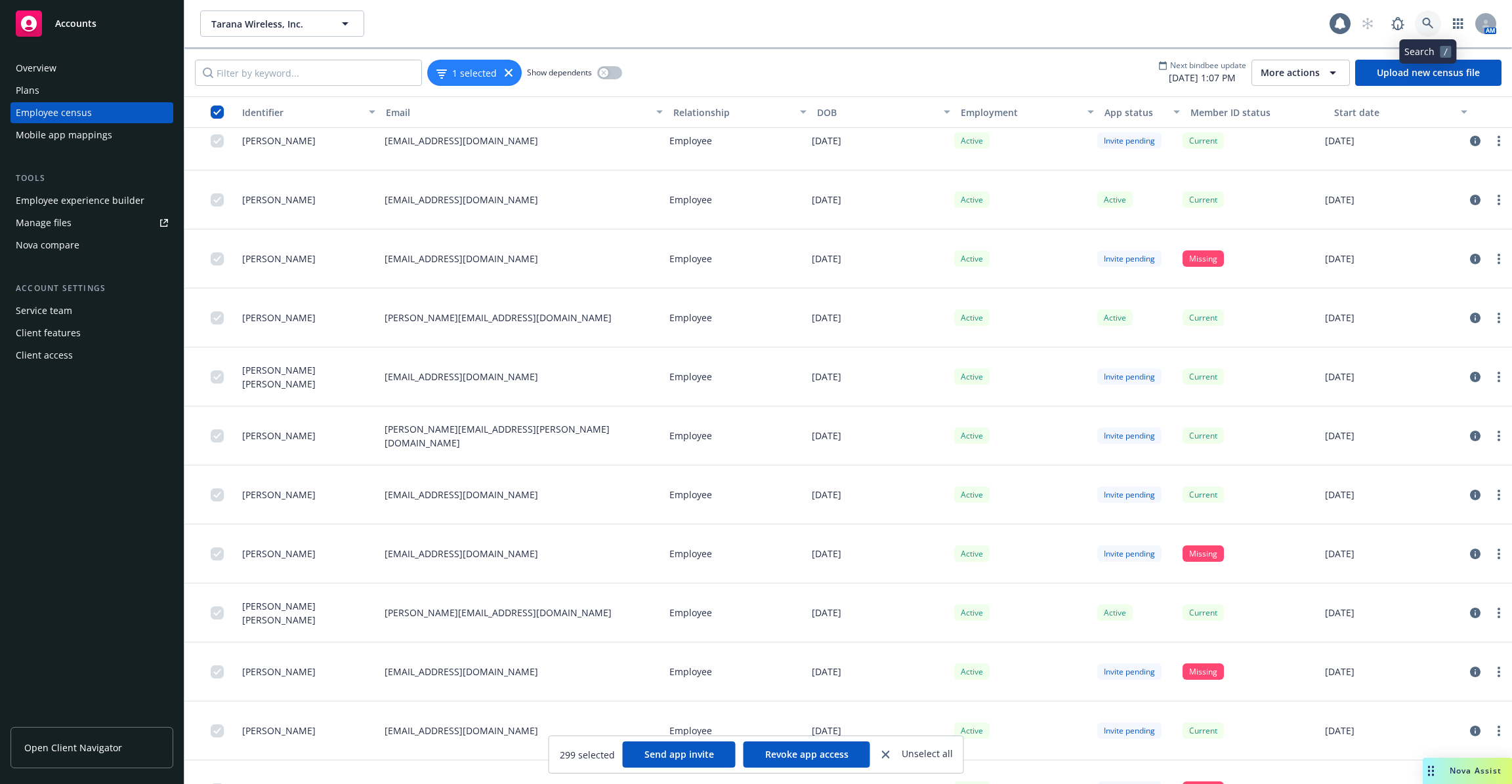
click at [1424, 19] on icon at bounding box center [1428, 24] width 12 height 12
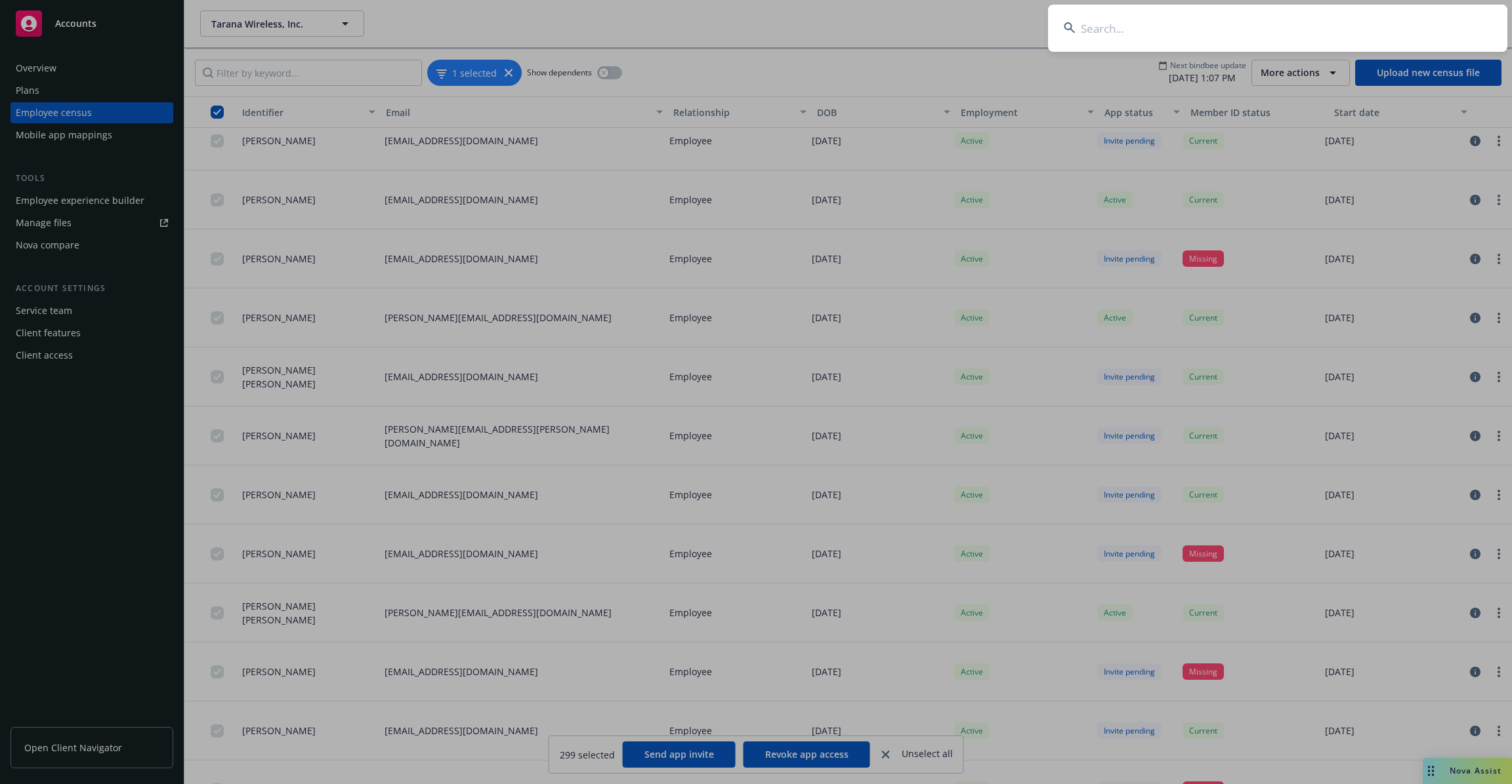
type input "e"
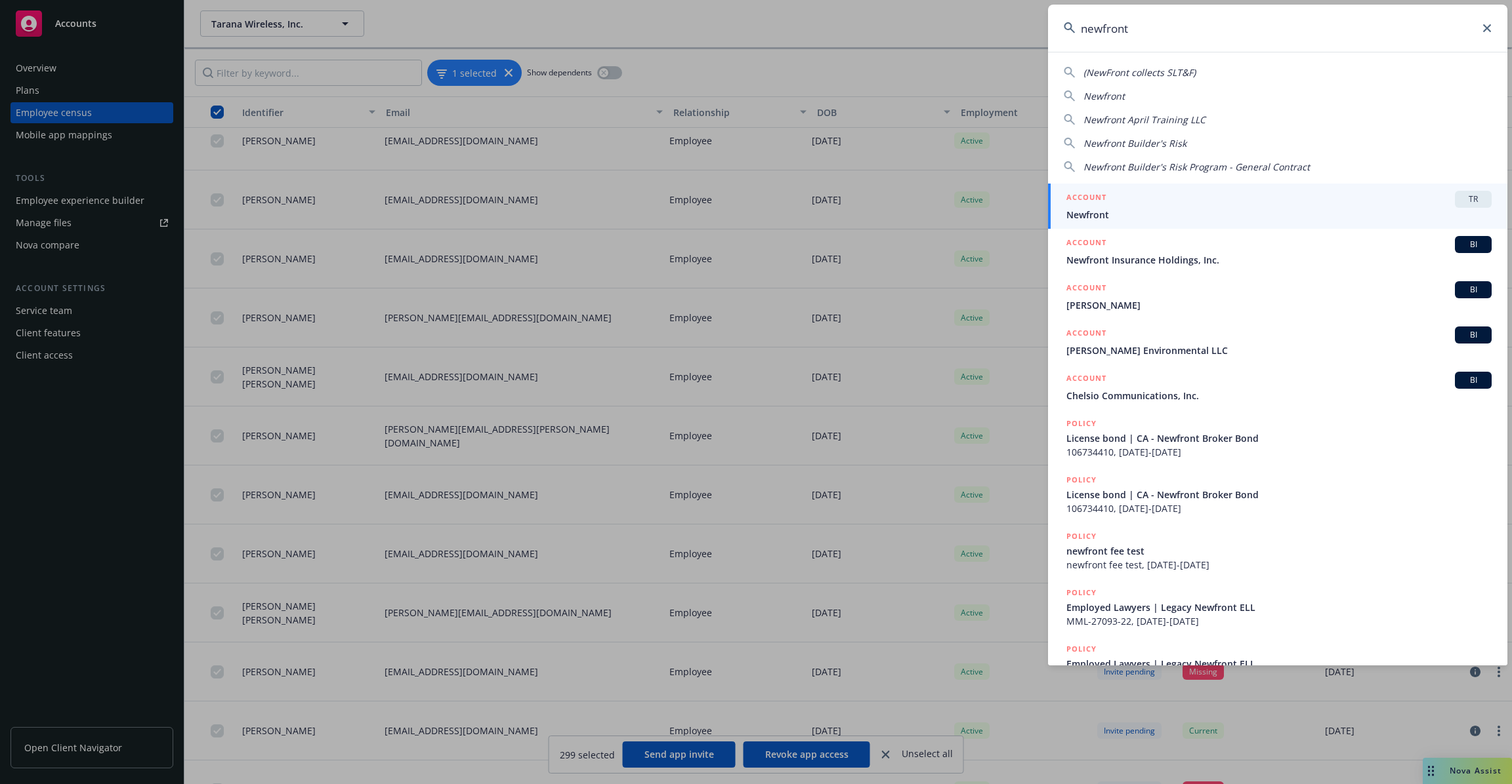
type input "newfront"
click at [1179, 206] on div "ACCOUNT TR" at bounding box center [1278, 199] width 425 height 17
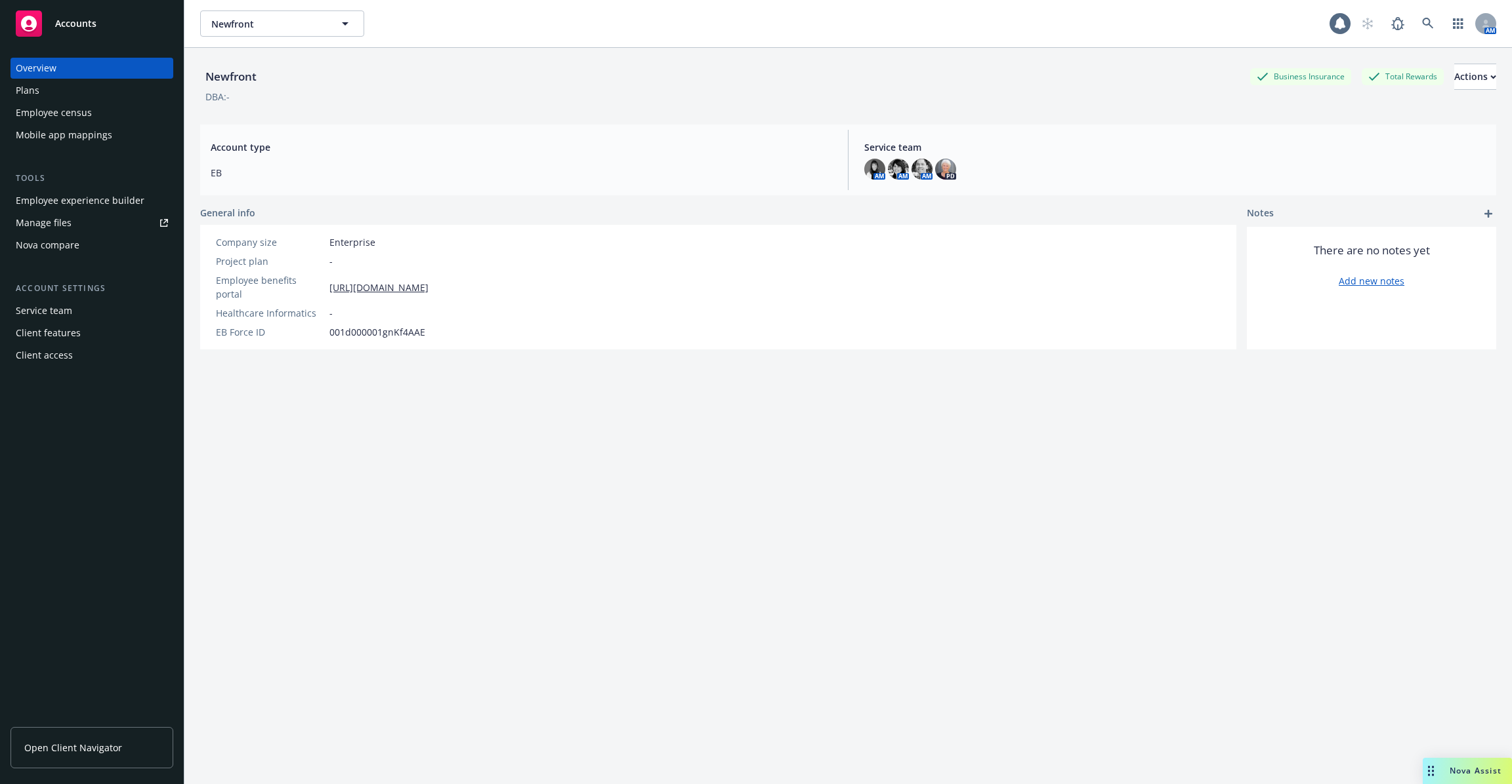
click at [106, 103] on div "Employee census" at bounding box center [91, 113] width 152 height 21
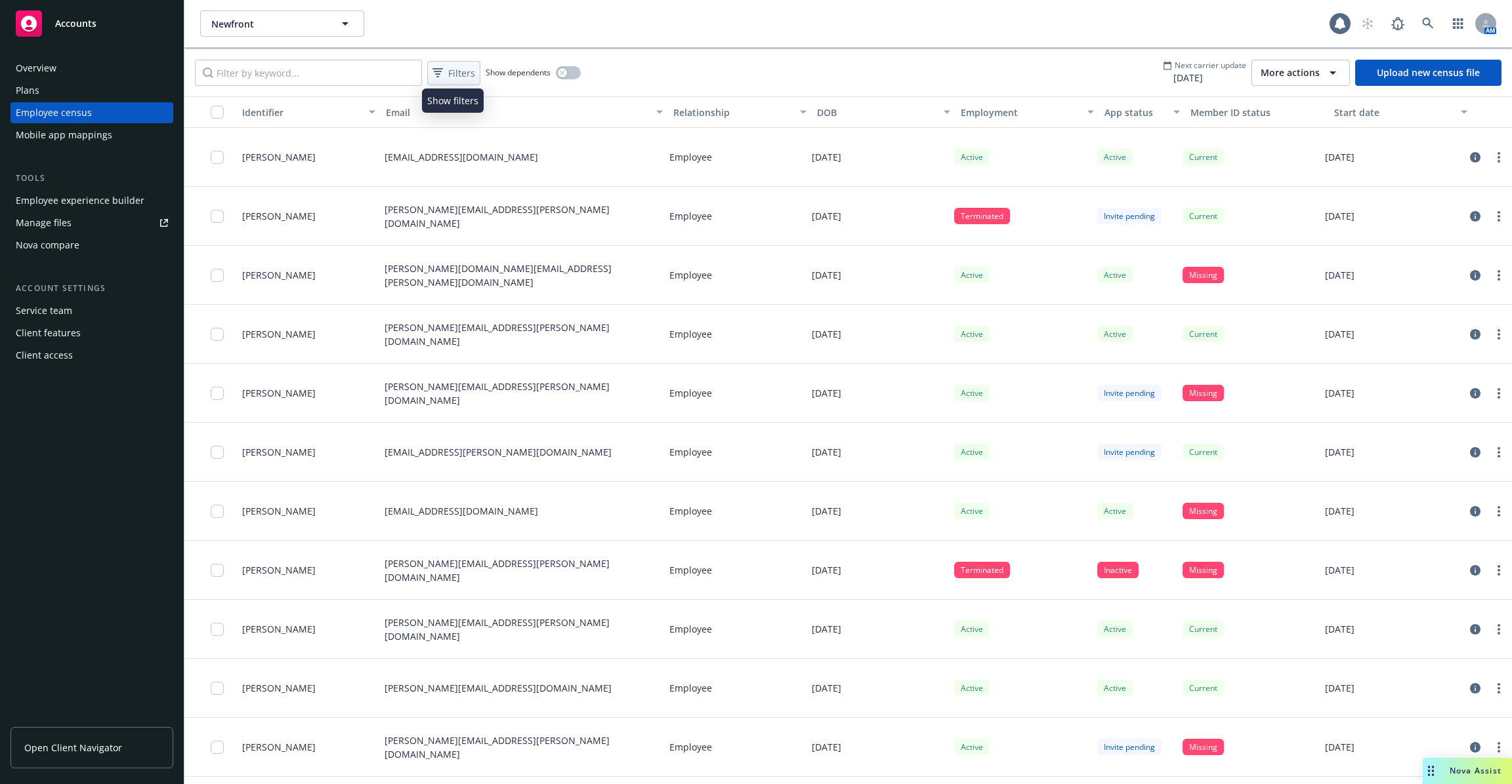
click at [444, 69] on div "Filters" at bounding box center [454, 73] width 48 height 19
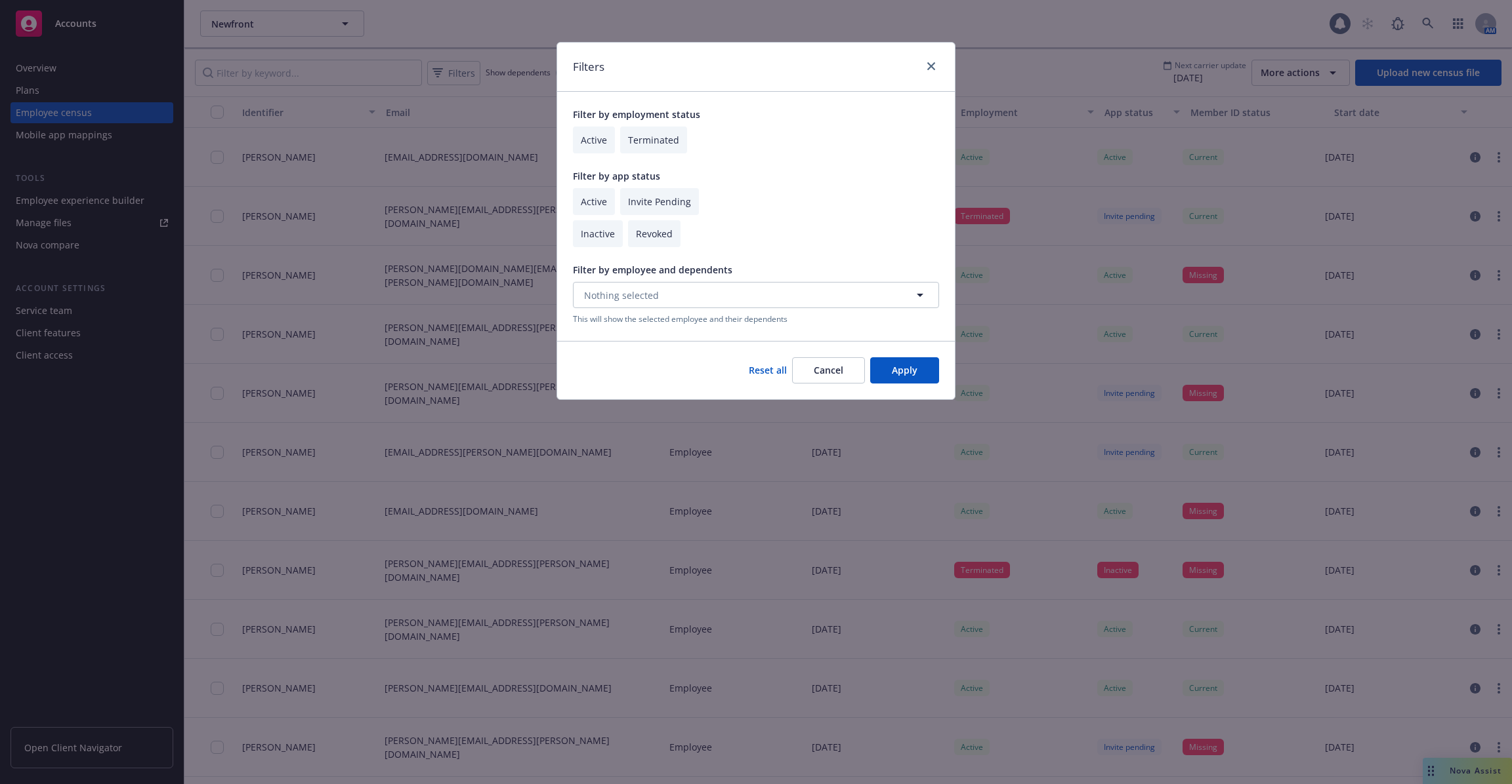
click at [604, 203] on input "checkbox" at bounding box center [594, 202] width 42 height 27
checkbox input "true"
click at [891, 376] on button "Apply" at bounding box center [904, 370] width 69 height 26
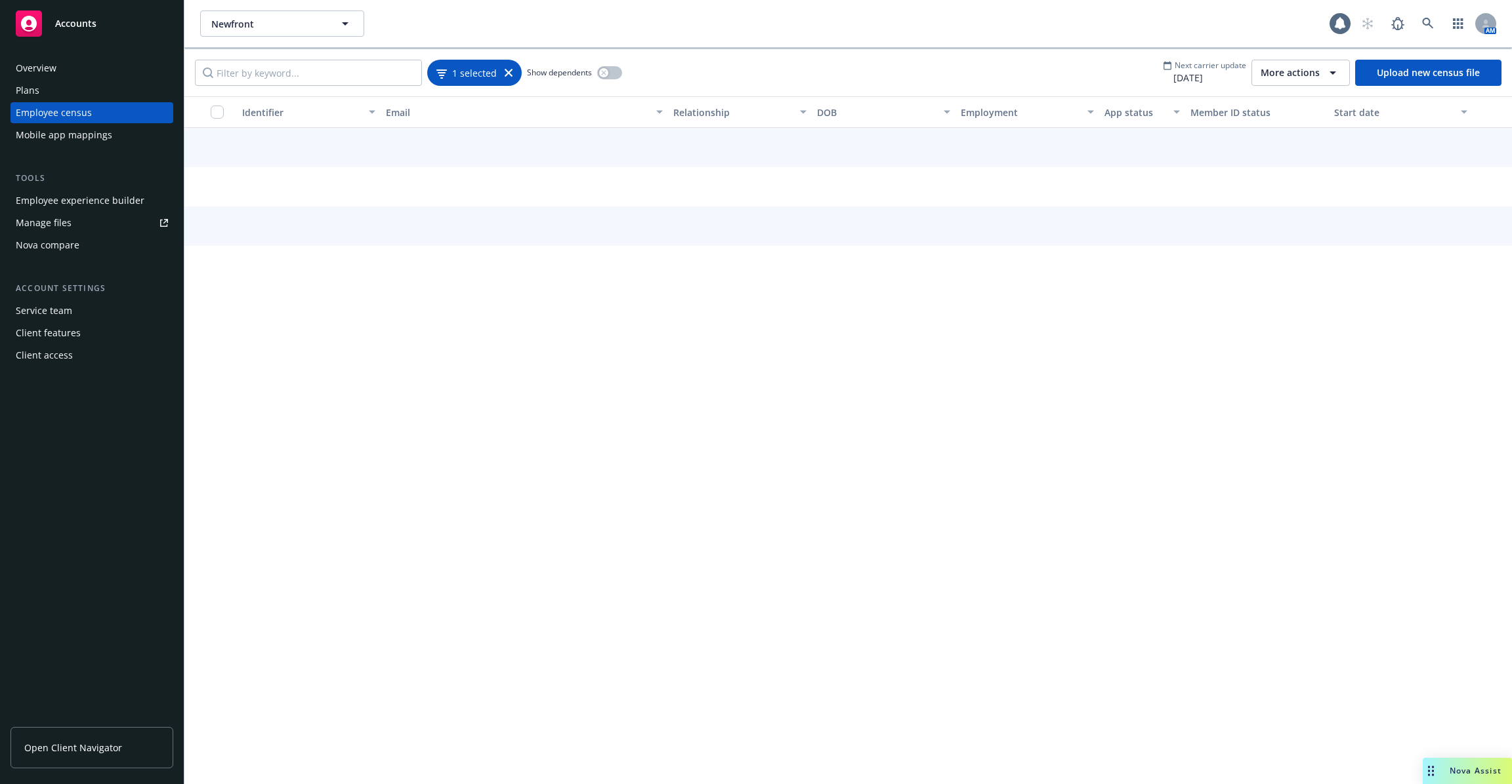
click at [475, 79] on div "1 selected" at bounding box center [475, 73] width 94 height 26
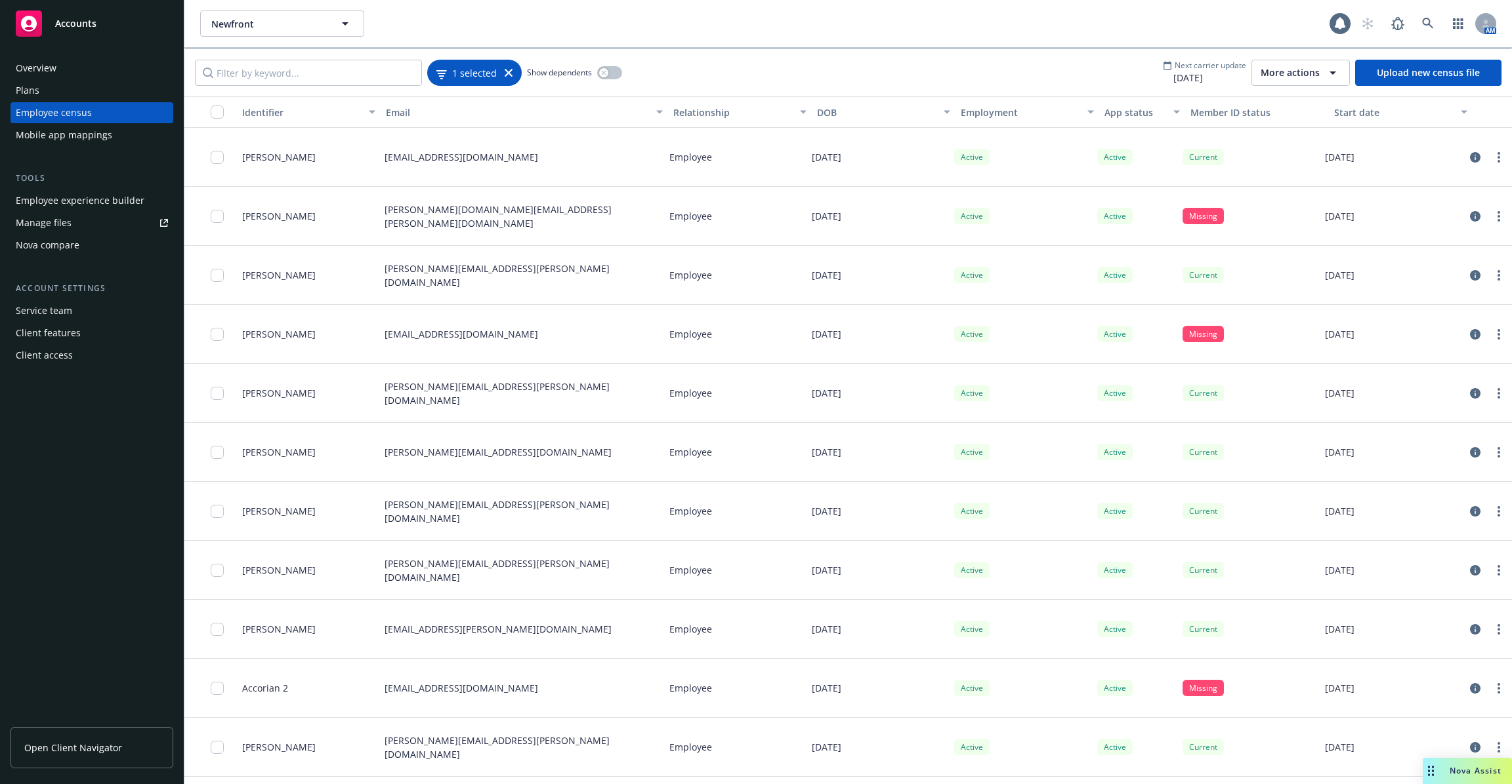
click at [470, 76] on span "1 selected" at bounding box center [475, 73] width 45 height 13
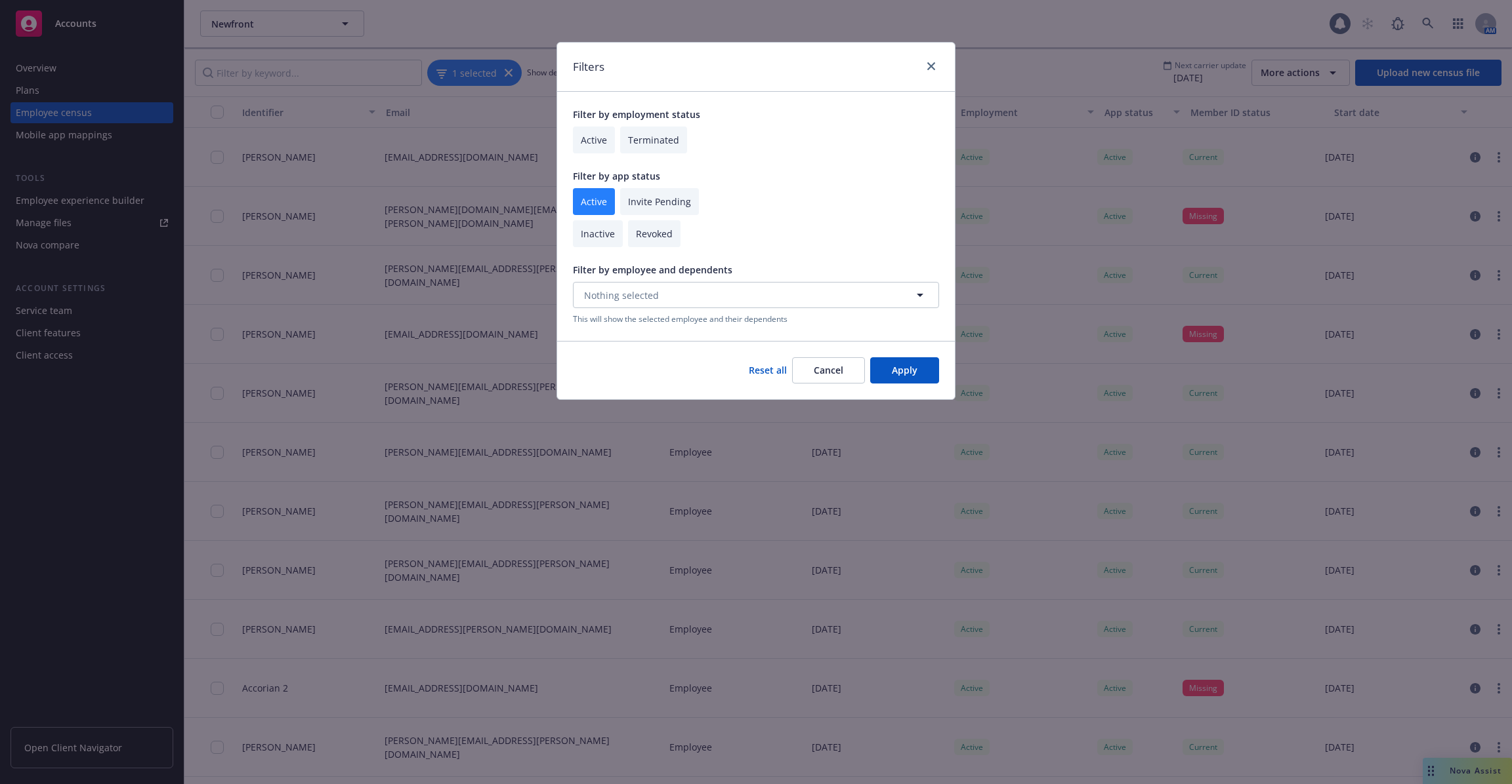
click at [584, 144] on input "checkbox" at bounding box center [594, 140] width 42 height 27
checkbox input "true"
click at [891, 367] on button "Apply" at bounding box center [904, 370] width 69 height 26
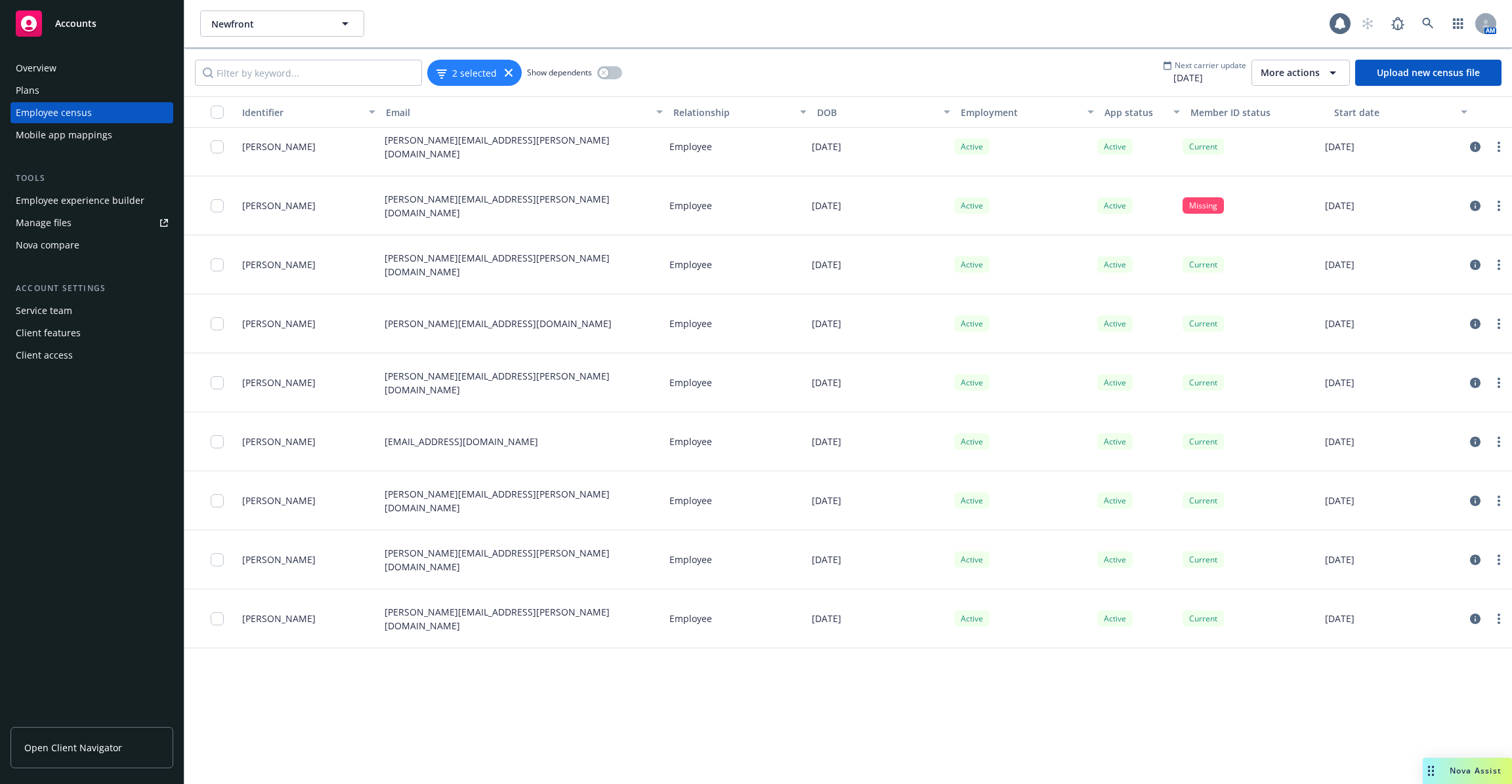
scroll to position [11616, 0]
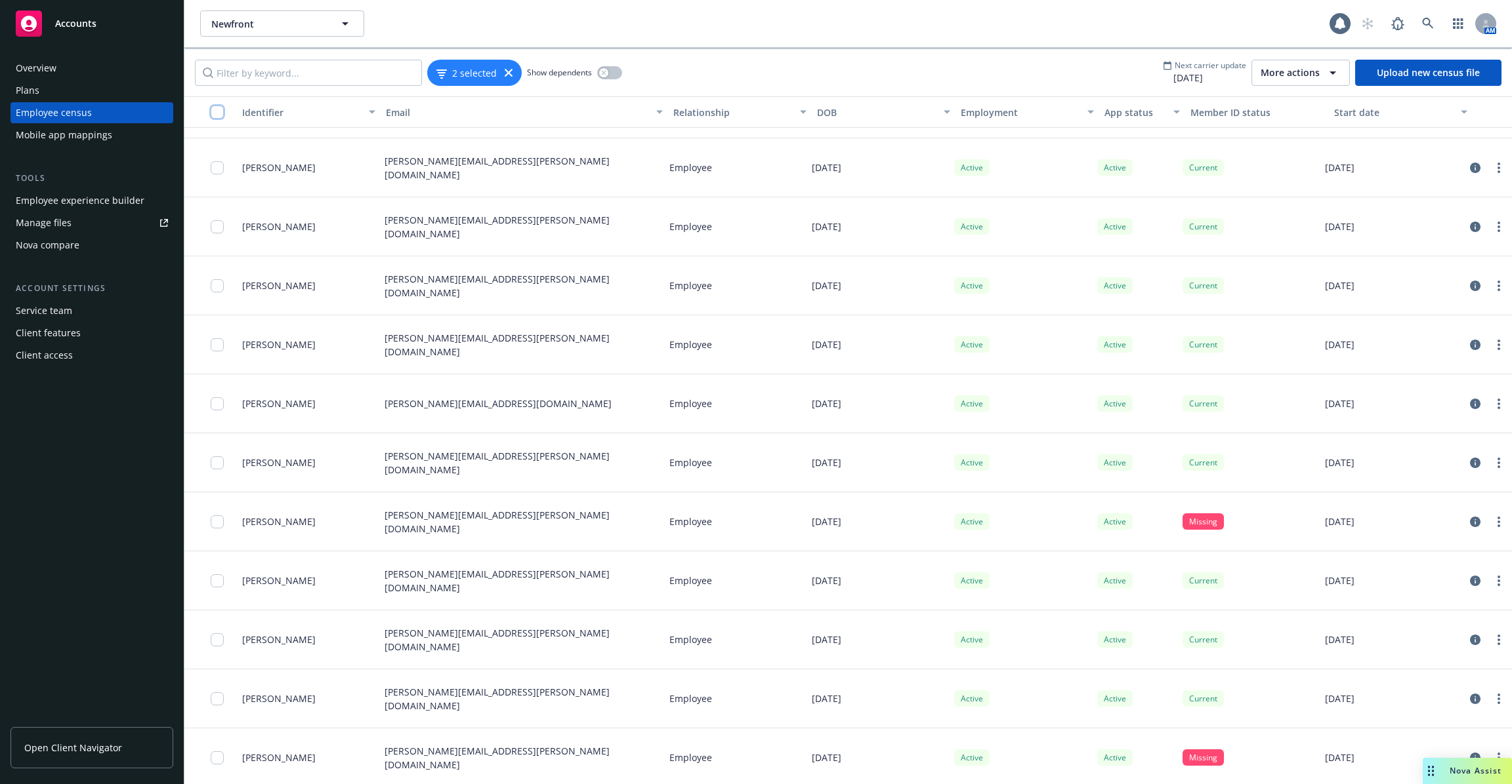
click at [216, 116] on input "checkbox" at bounding box center [217, 112] width 13 height 13
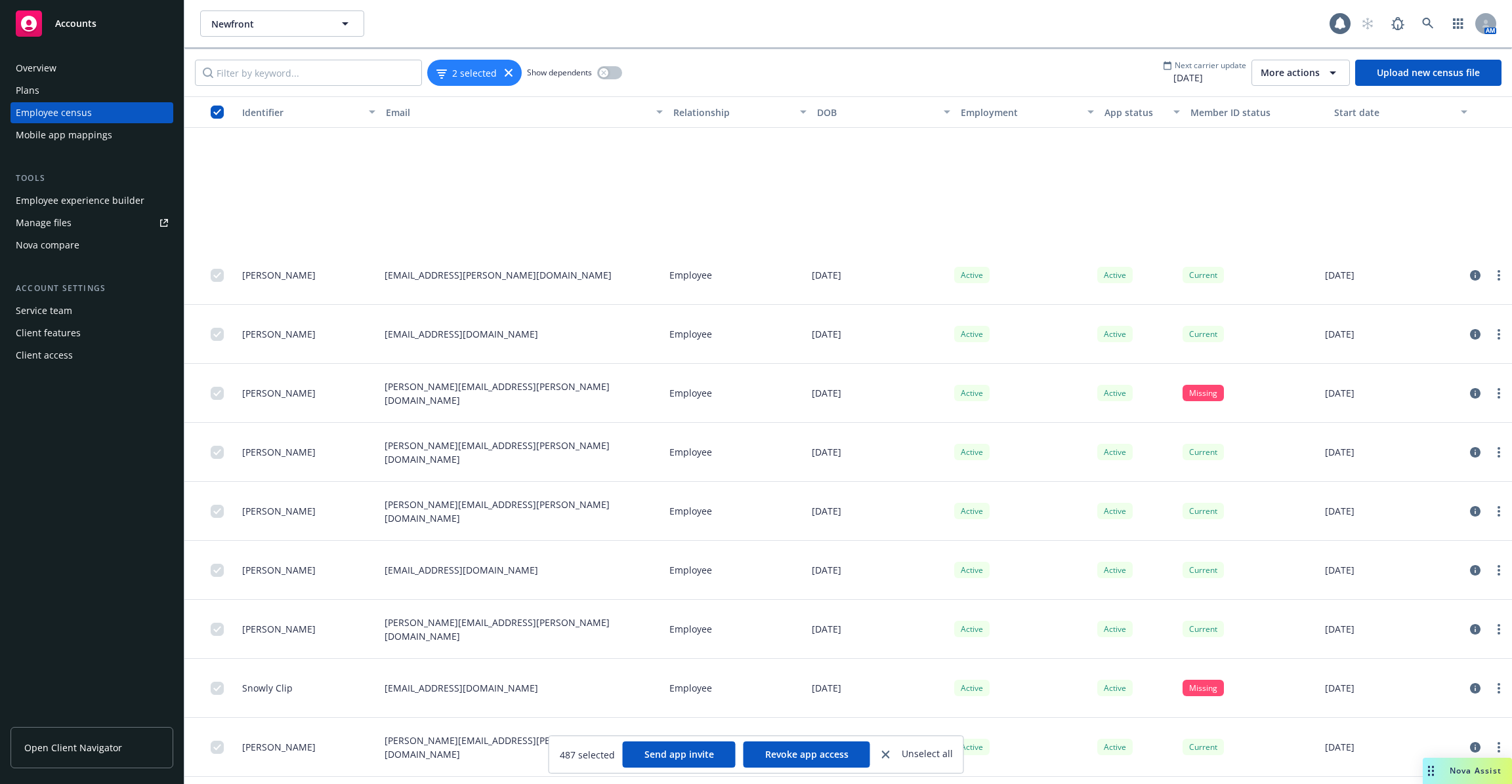
scroll to position [21397, 0]
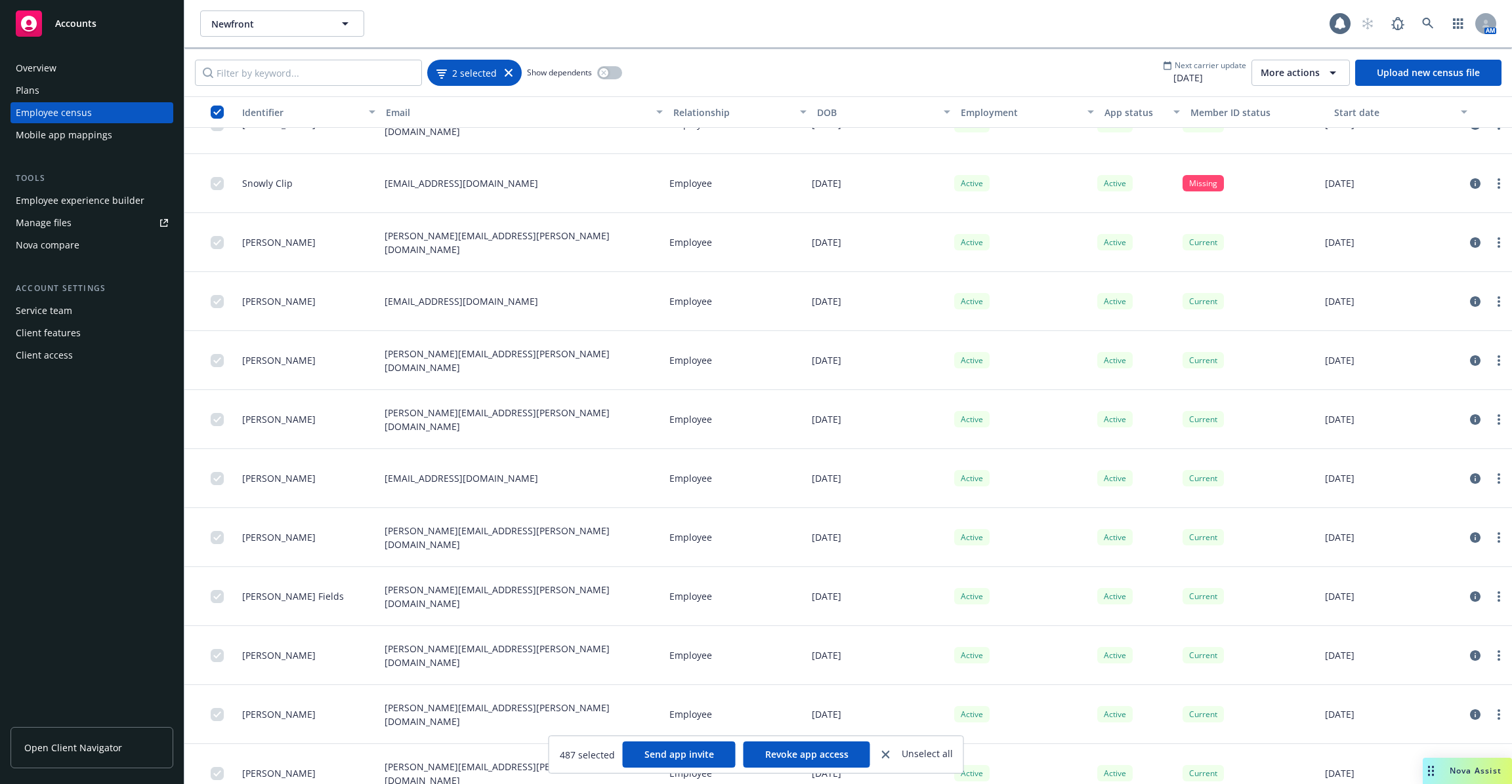
click at [472, 61] on div "2 selected" at bounding box center [475, 73] width 94 height 26
click at [470, 82] on div "2 selected" at bounding box center [475, 73] width 94 height 26
click at [471, 77] on span "2 selected" at bounding box center [475, 73] width 45 height 13
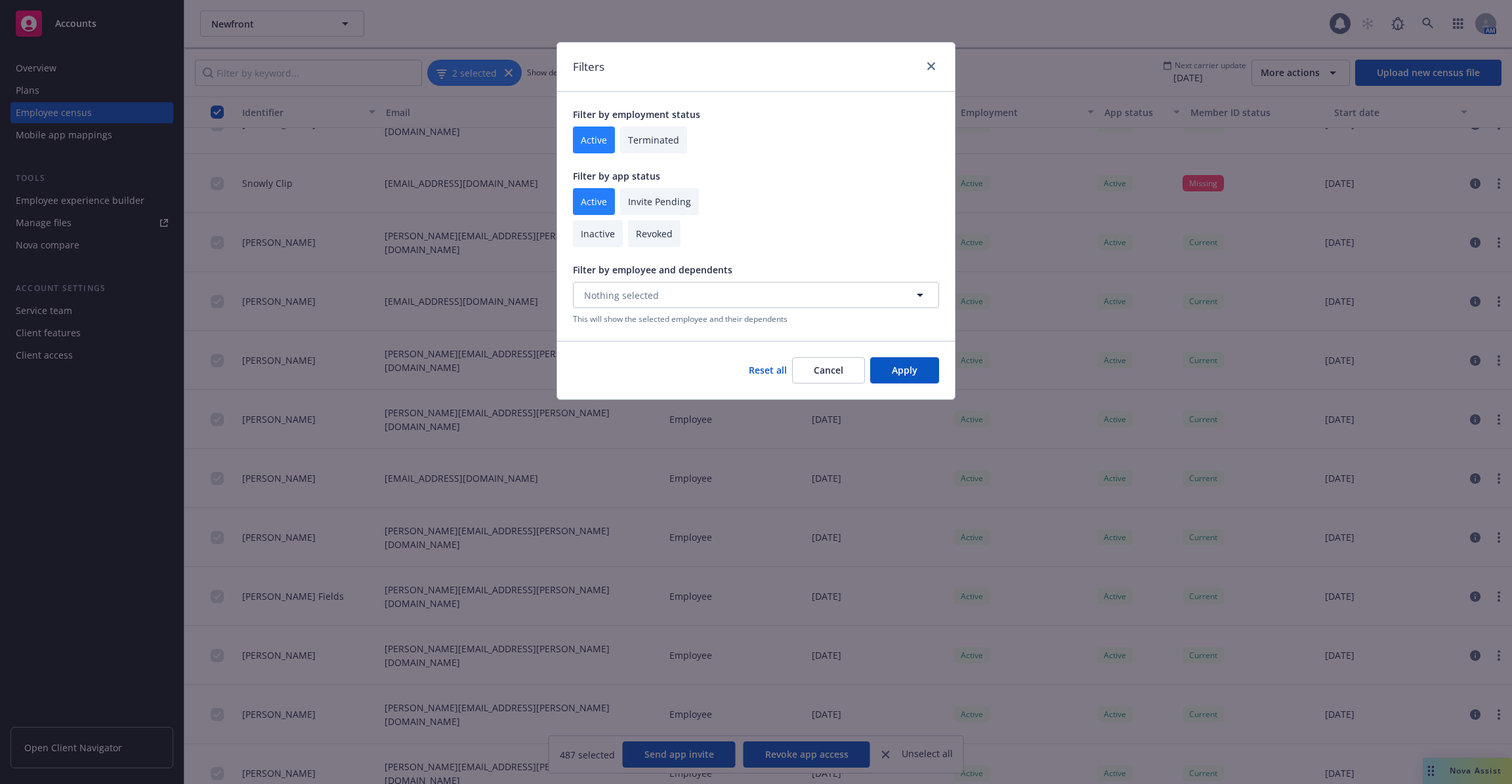
click at [918, 371] on button "Apply" at bounding box center [904, 370] width 69 height 26
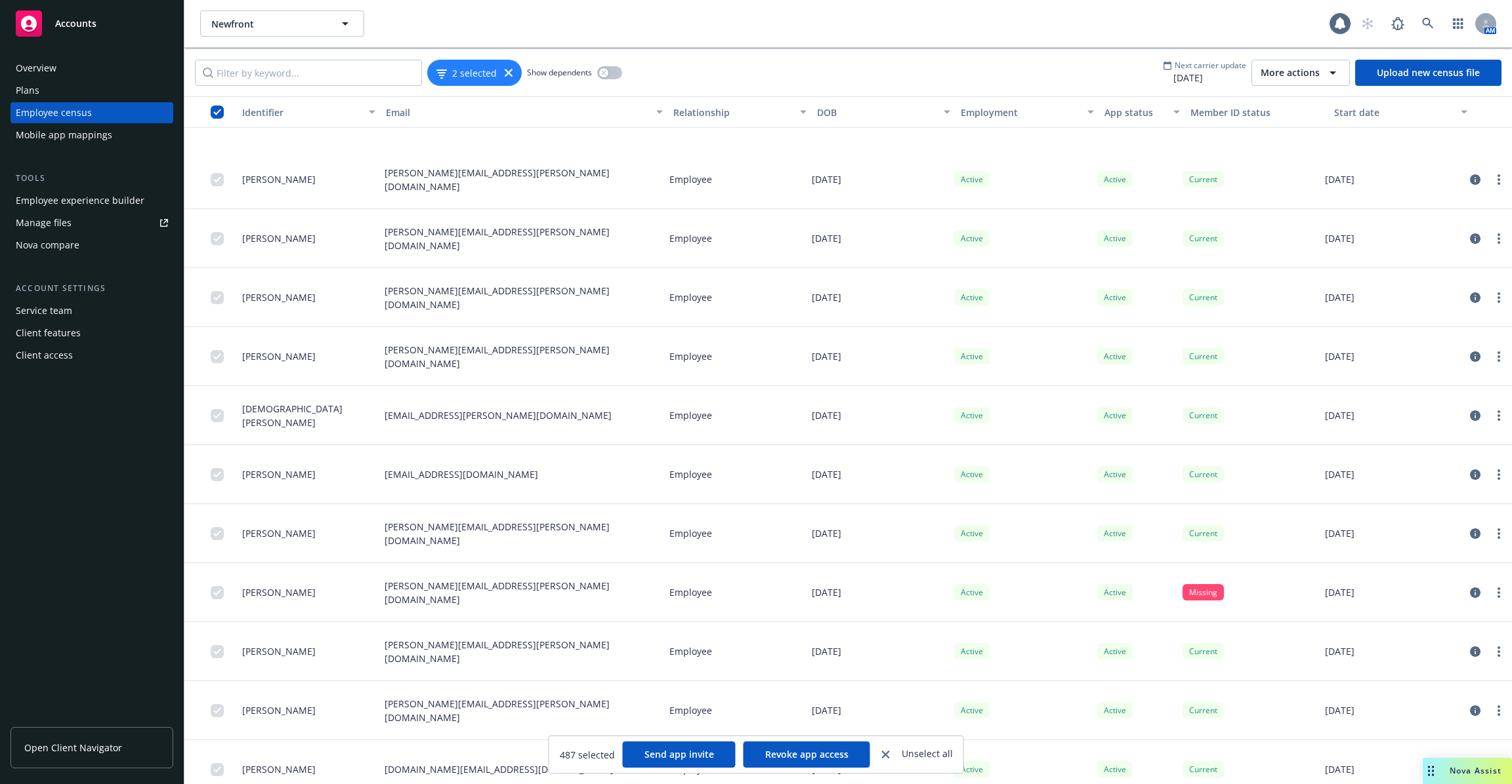
scroll to position [28084, 0]
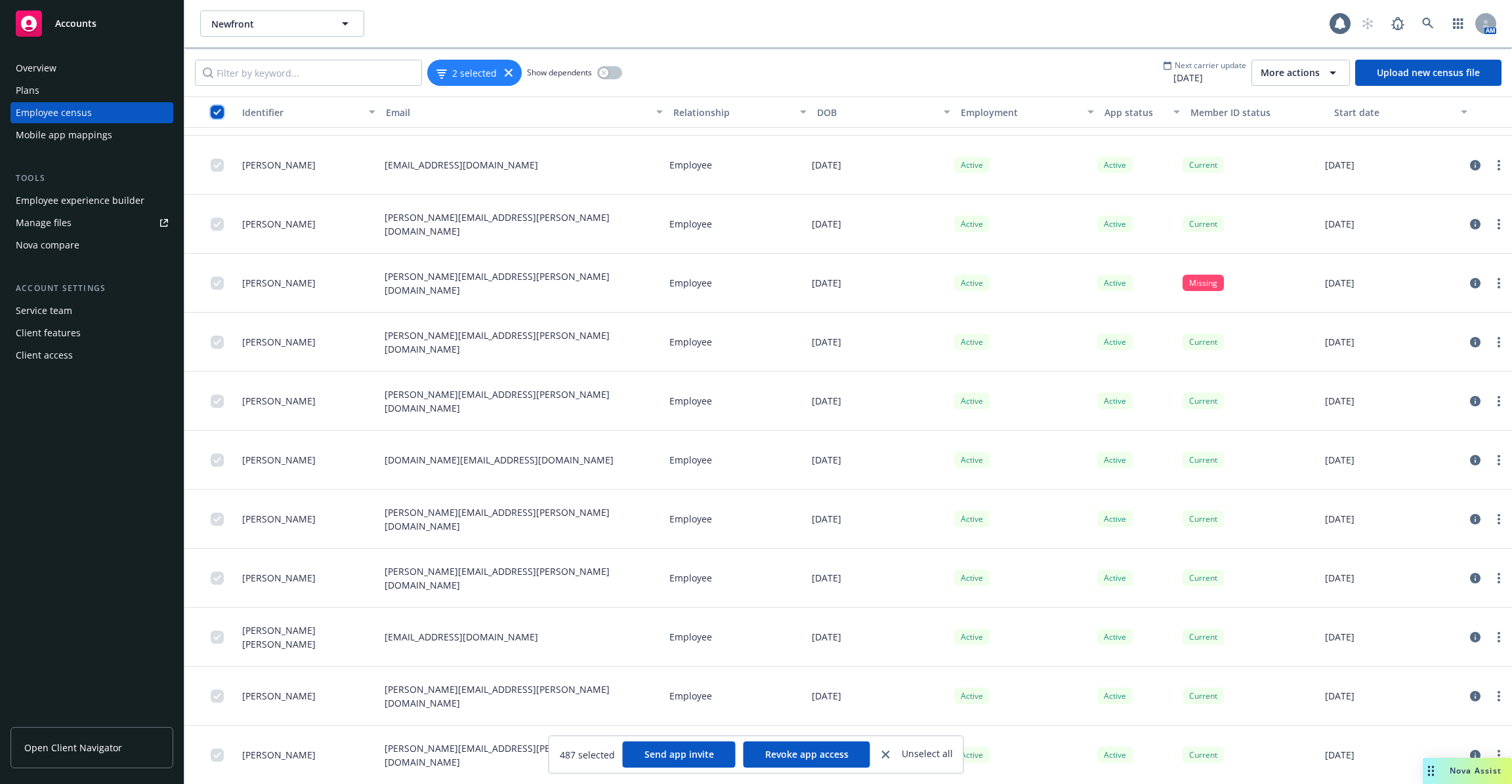
click at [219, 114] on input "checkbox" at bounding box center [217, 112] width 13 height 13
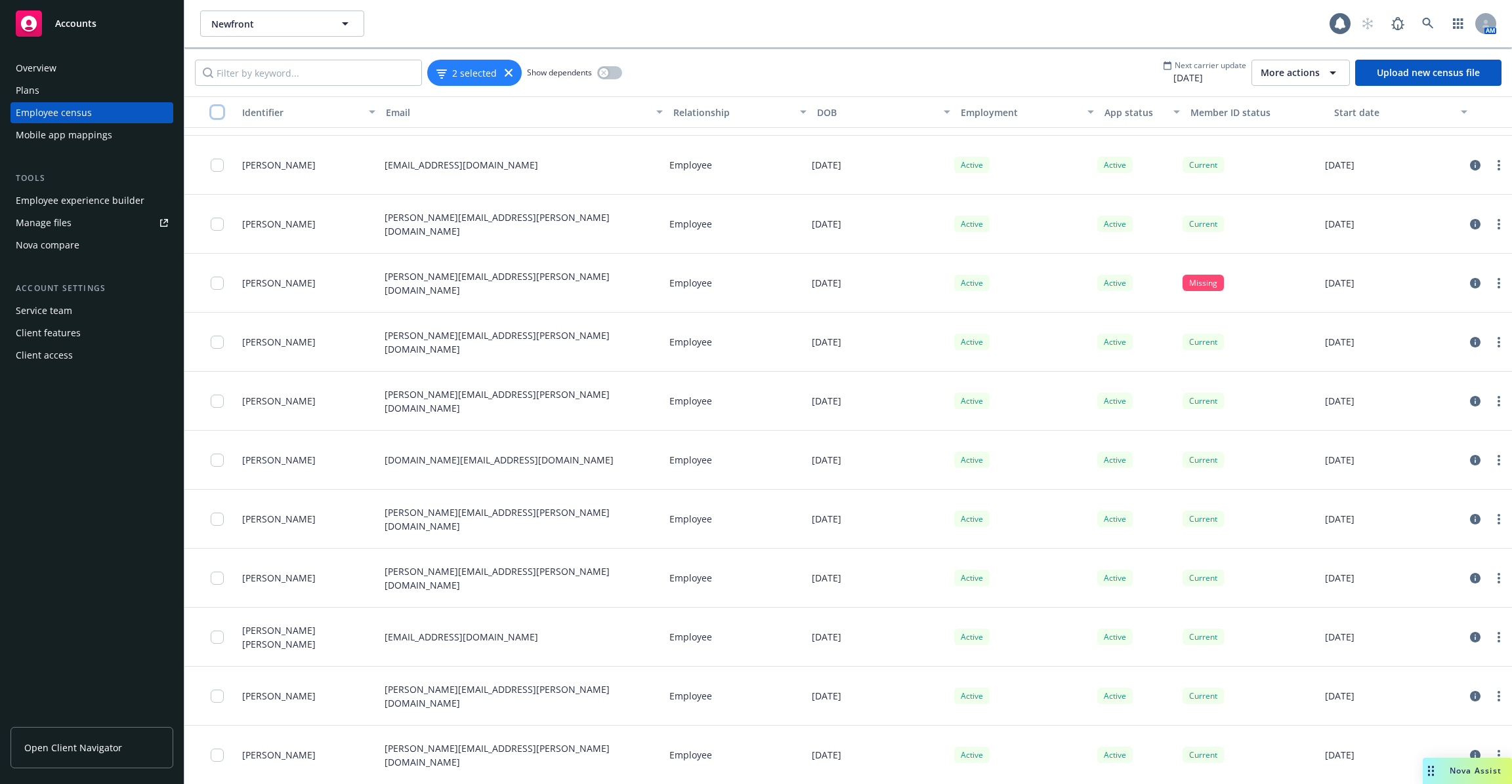
click at [219, 114] on input "checkbox" at bounding box center [217, 112] width 13 height 13
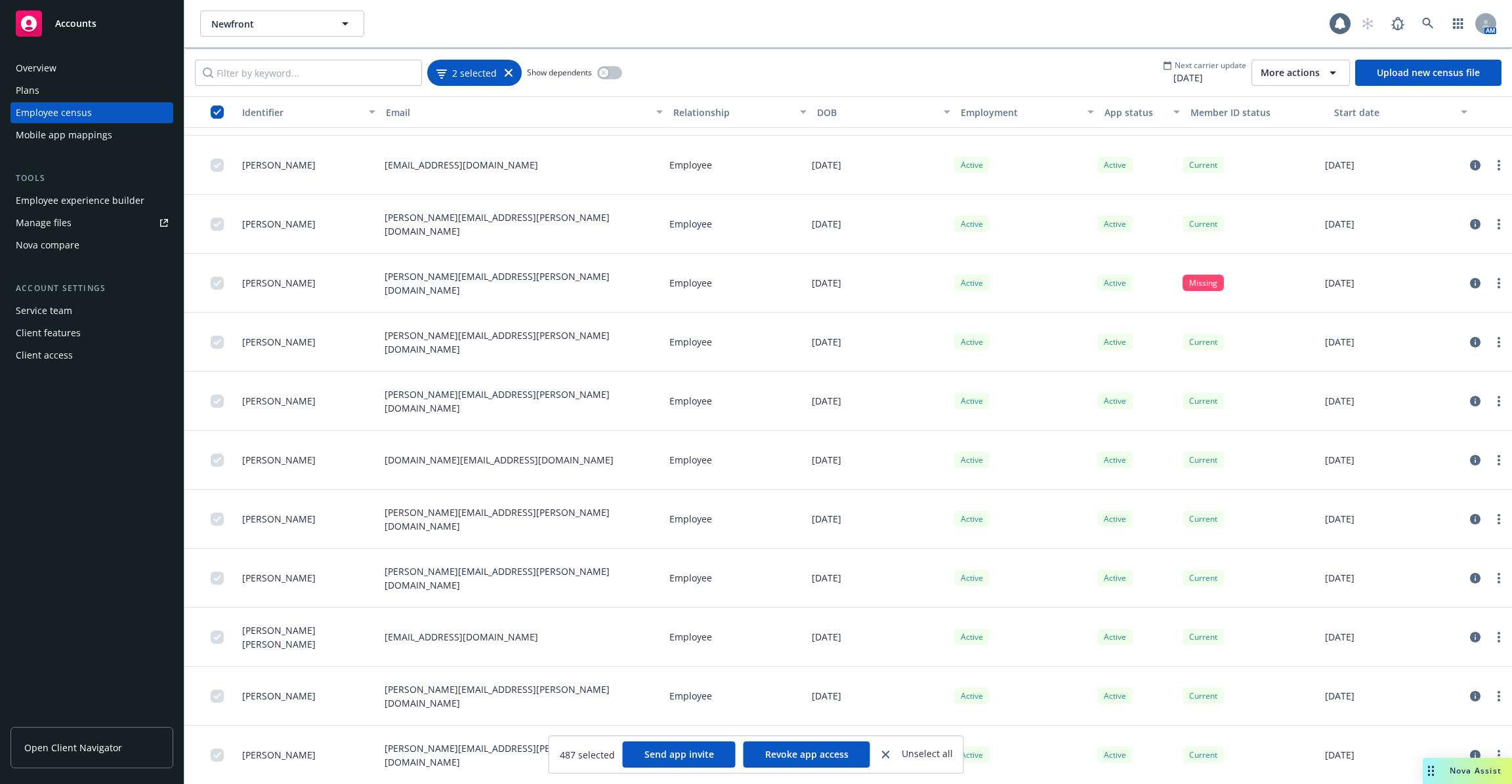
click at [504, 75] on icon at bounding box center [508, 73] width 8 height 8
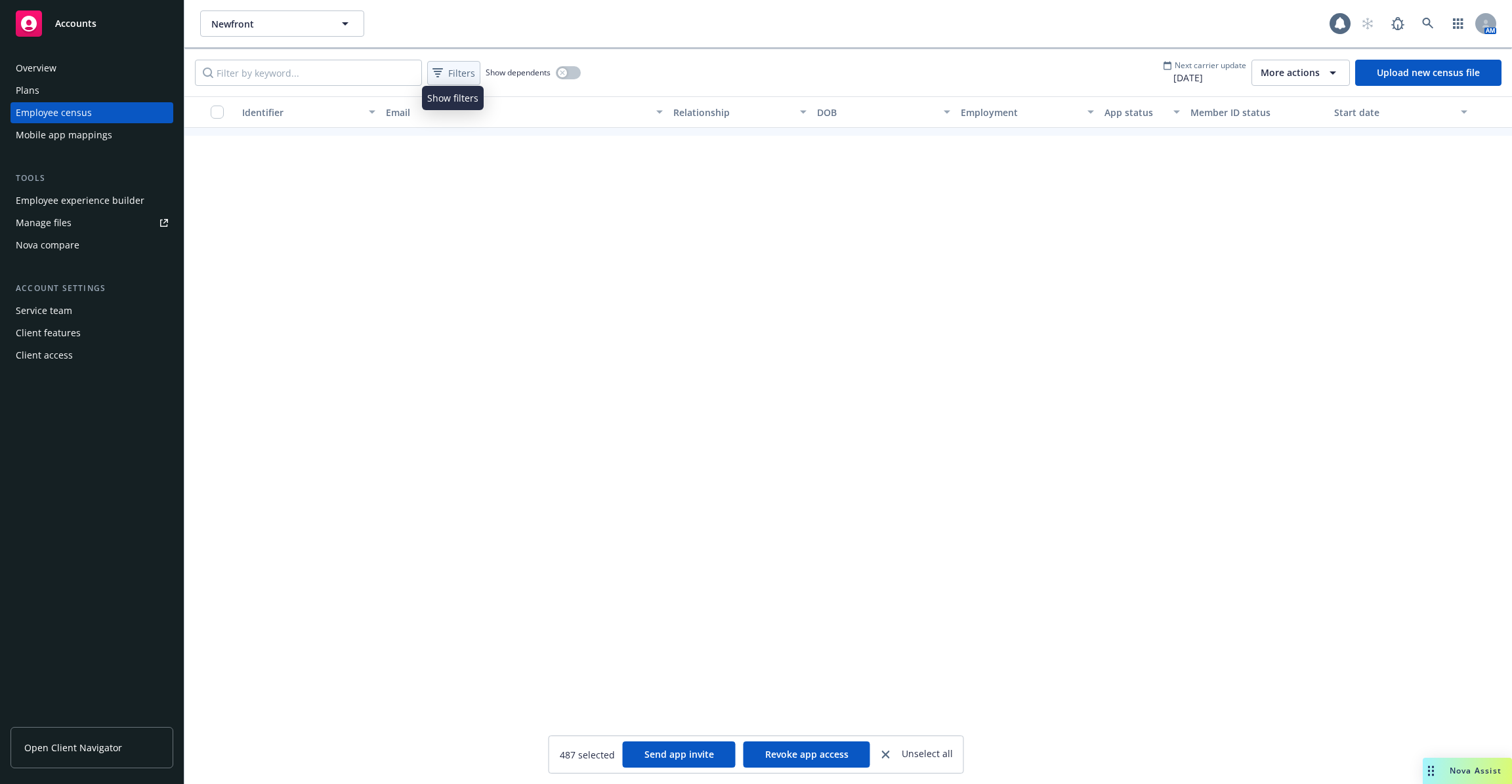
click at [468, 73] on span "Filters" at bounding box center [462, 73] width 27 height 13
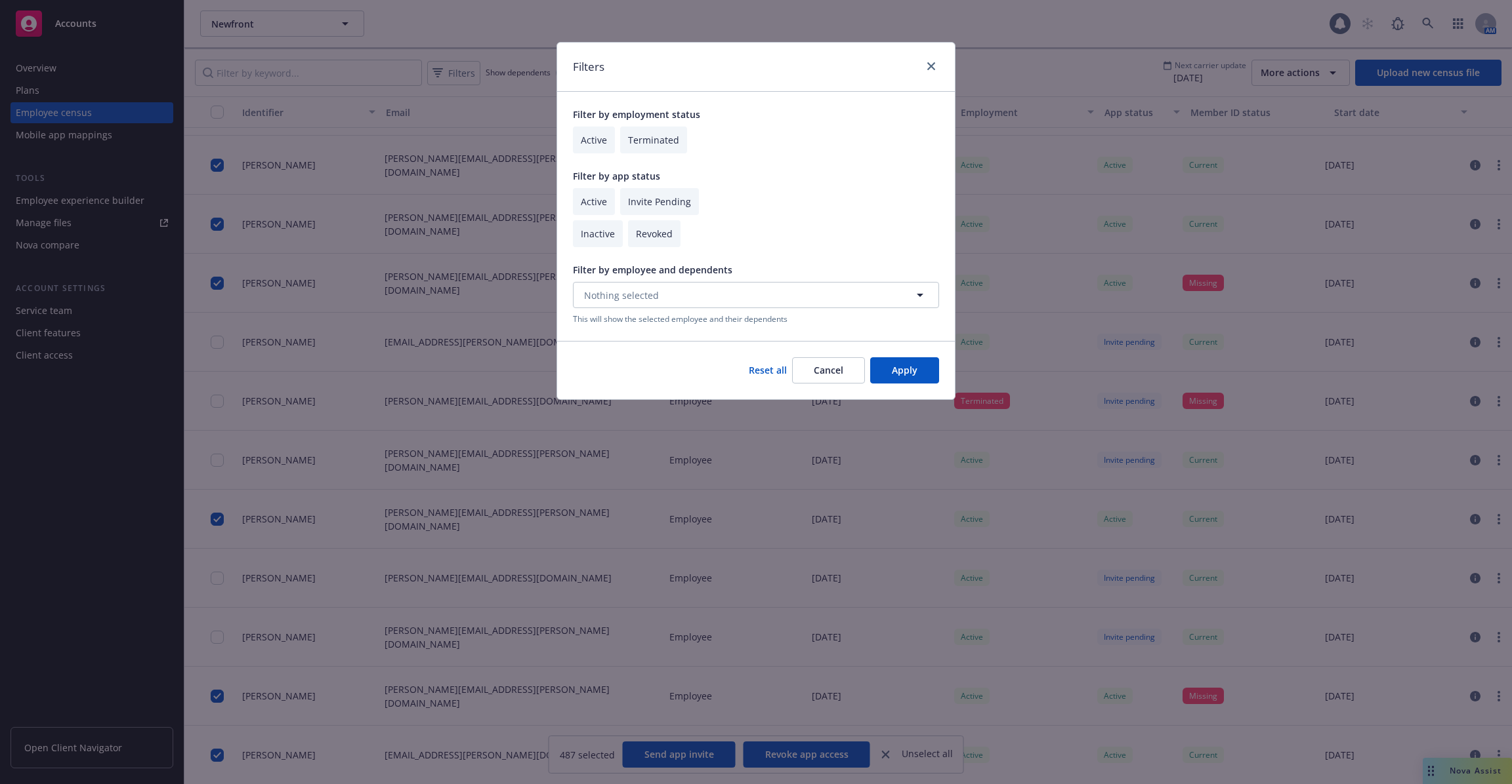
click at [589, 147] on input "checkbox" at bounding box center [594, 140] width 42 height 27
checkbox input "true"
click at [609, 204] on input "checkbox" at bounding box center [594, 202] width 42 height 27
checkbox input "true"
click at [651, 206] on input "checkbox" at bounding box center [659, 202] width 79 height 27
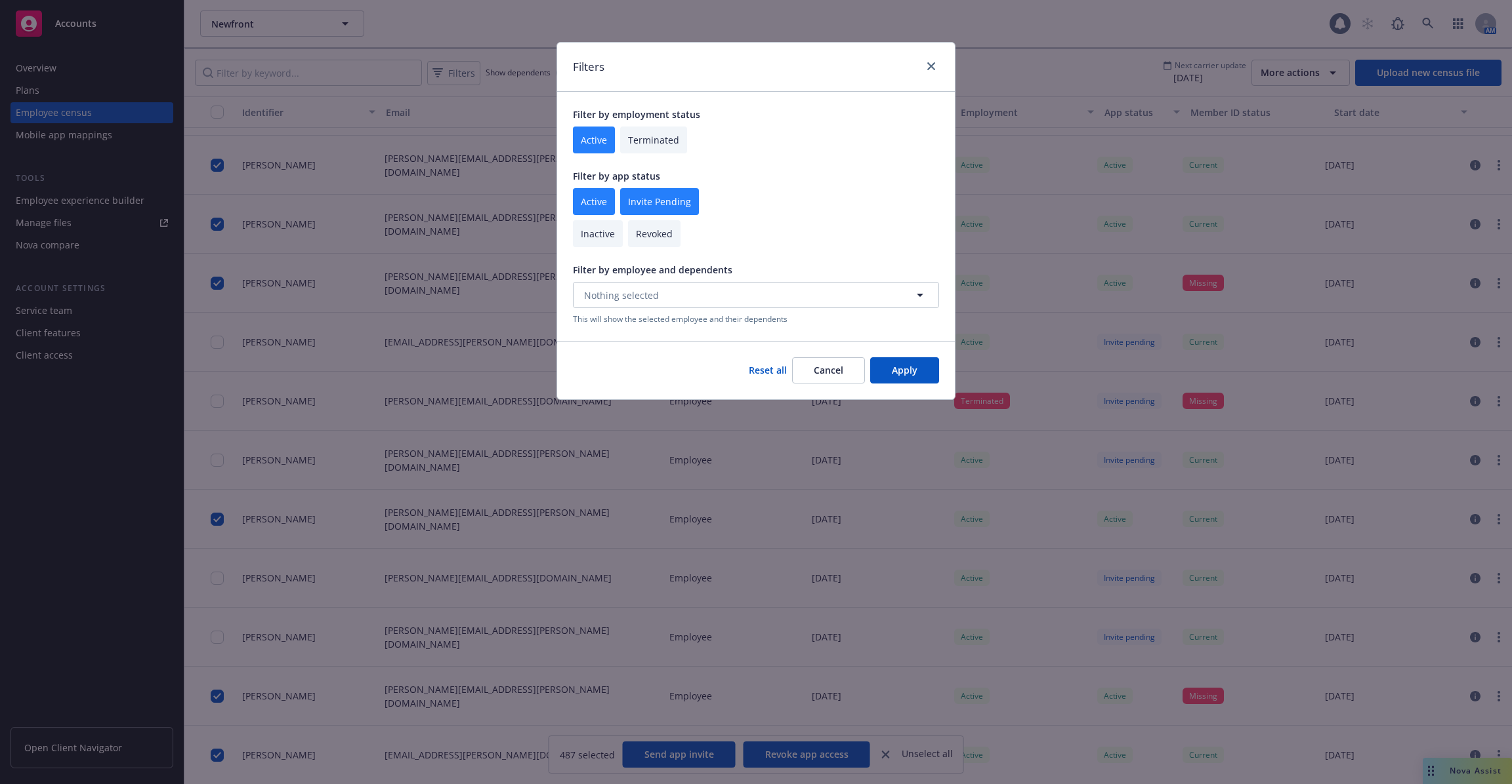
checkbox input "true"
click at [892, 370] on button "Apply" at bounding box center [904, 370] width 69 height 26
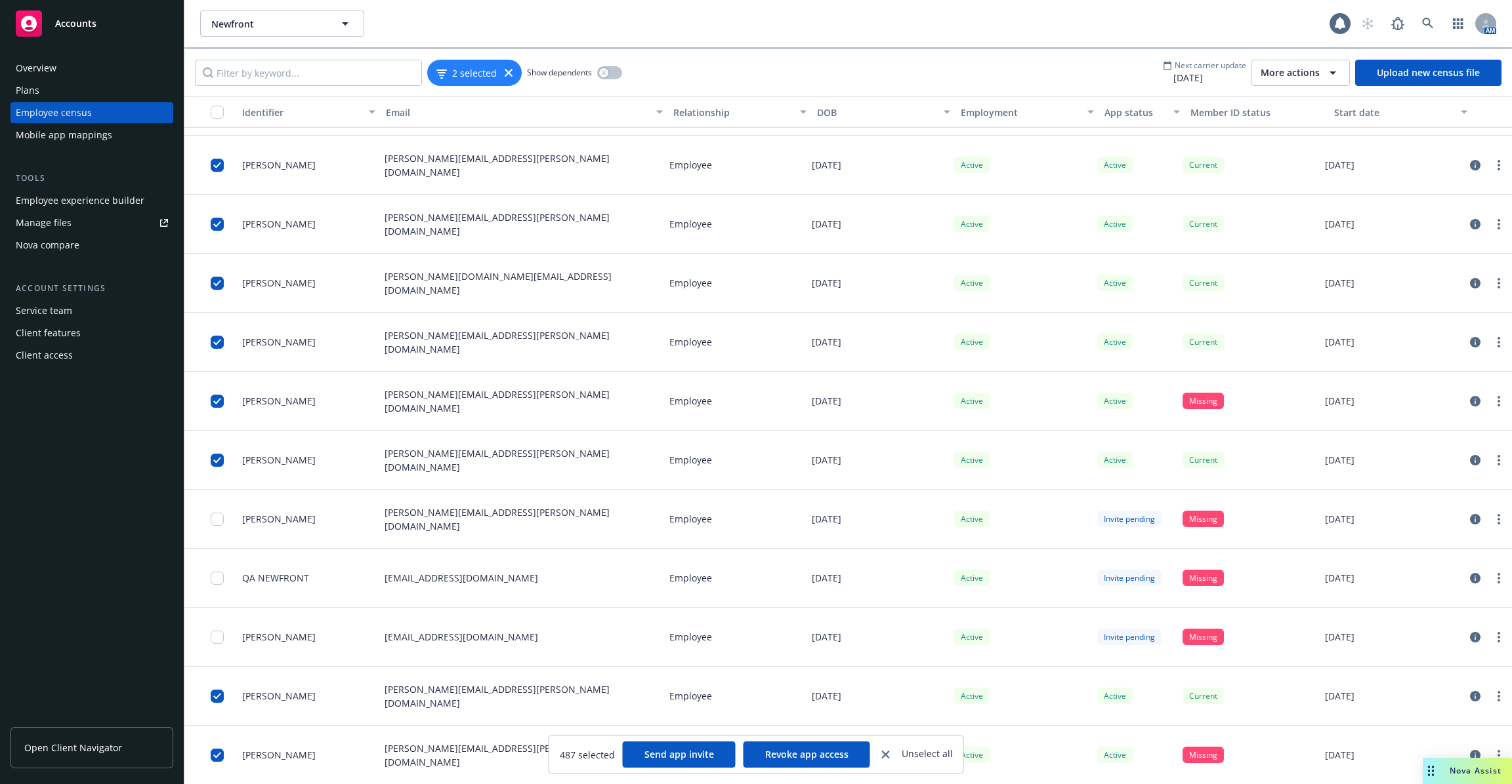
scroll to position [5463, 0]
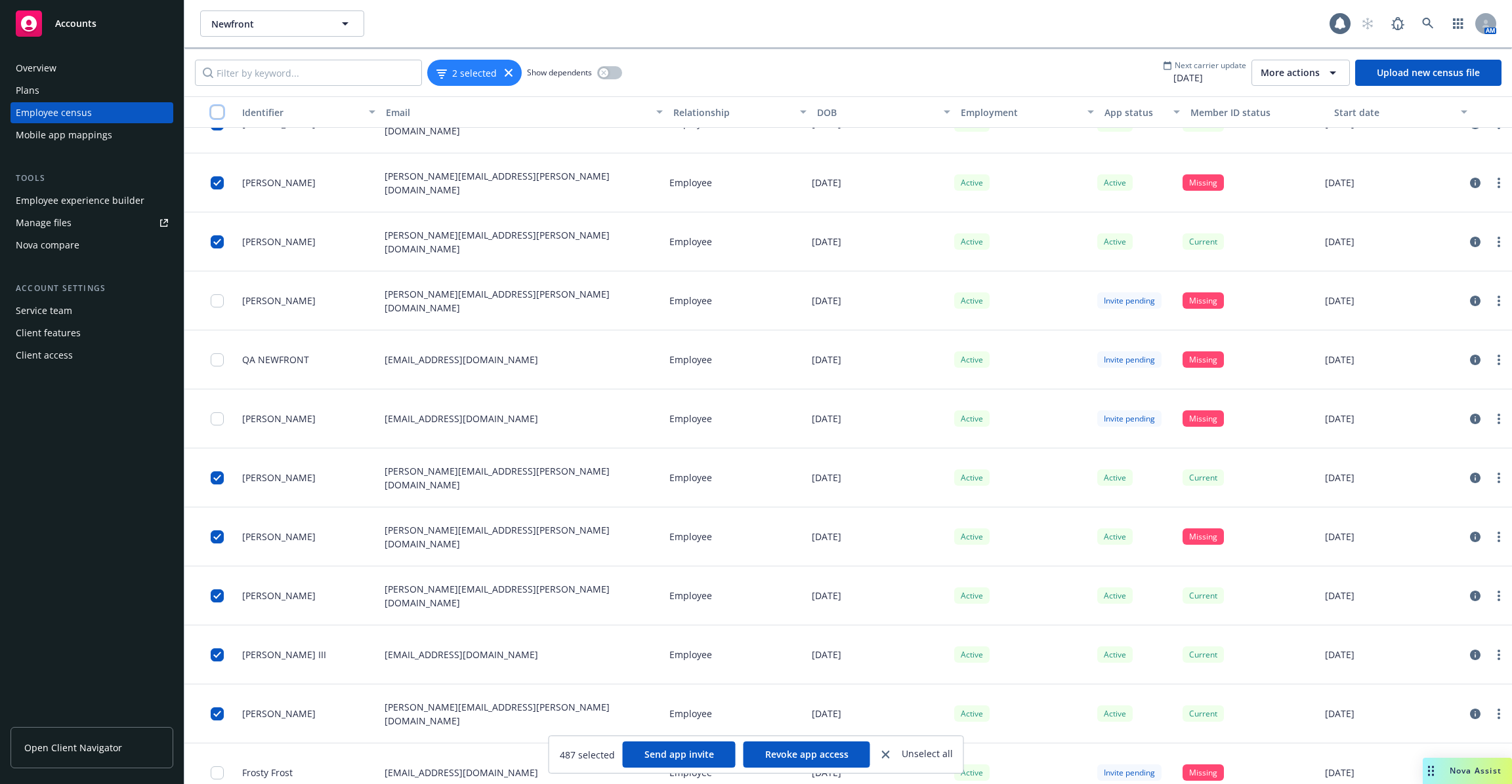
click at [213, 116] on input "checkbox" at bounding box center [217, 112] width 13 height 13
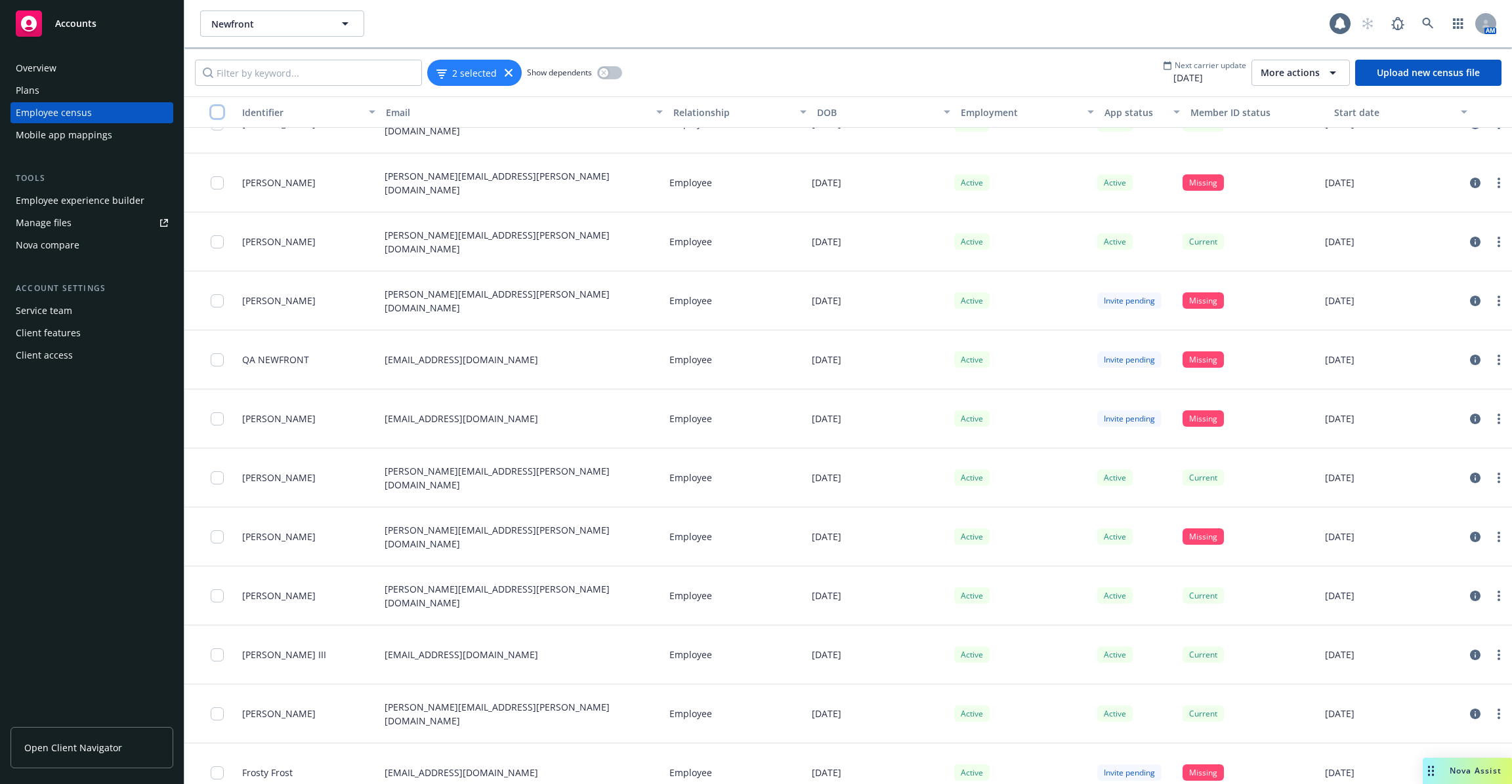
click at [213, 116] on input "checkbox" at bounding box center [217, 112] width 13 height 13
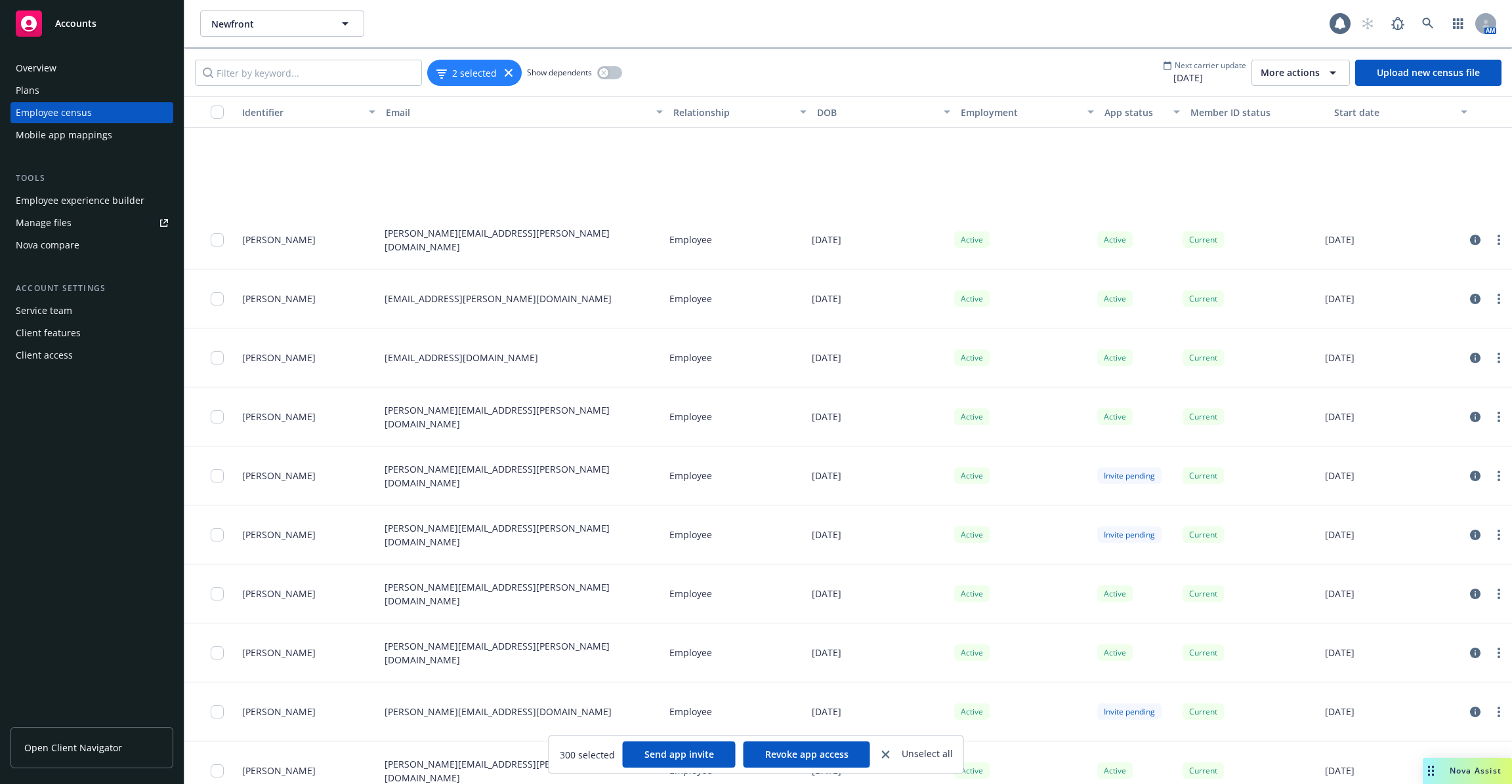
scroll to position [20413, 0]
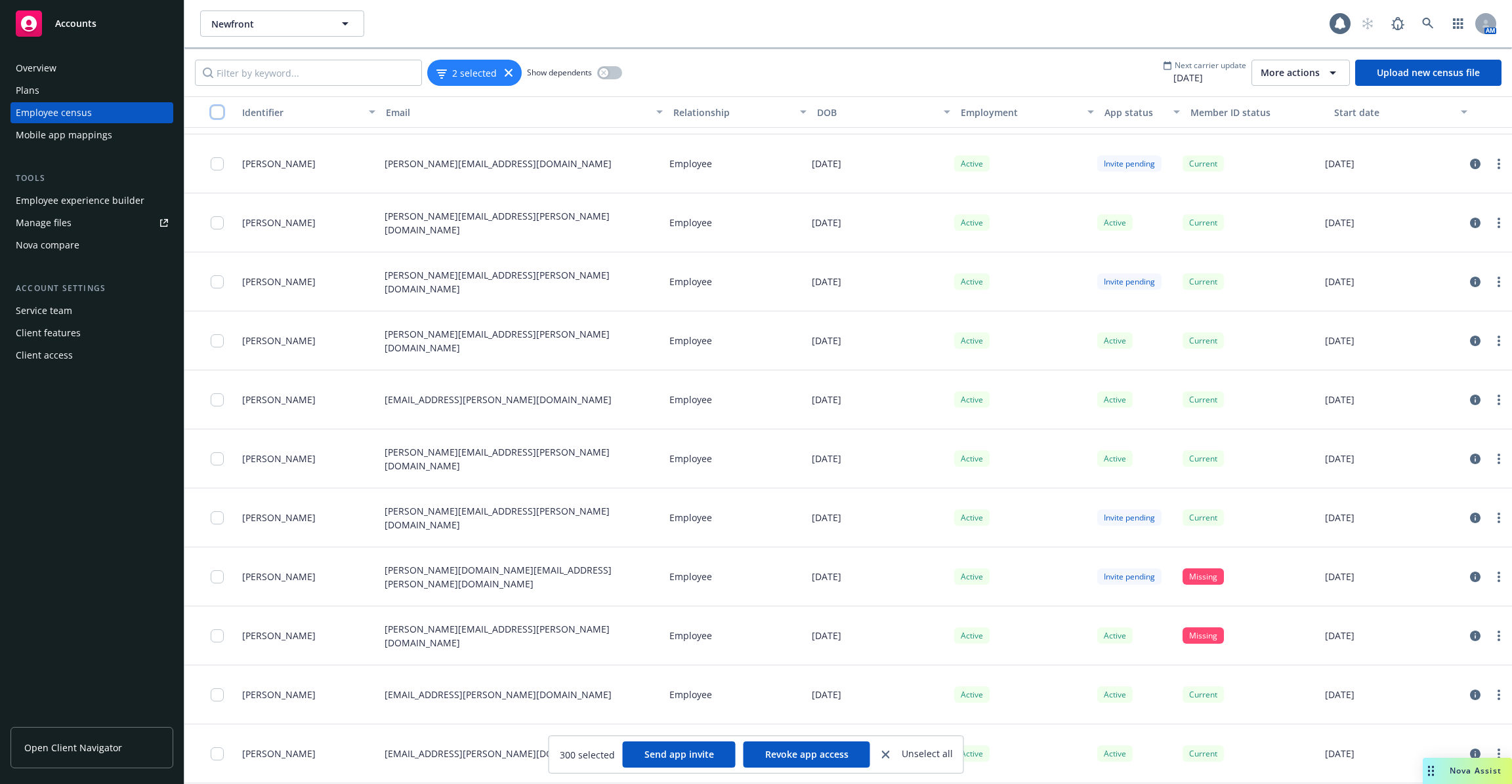
click at [216, 116] on input "checkbox" at bounding box center [217, 112] width 13 height 13
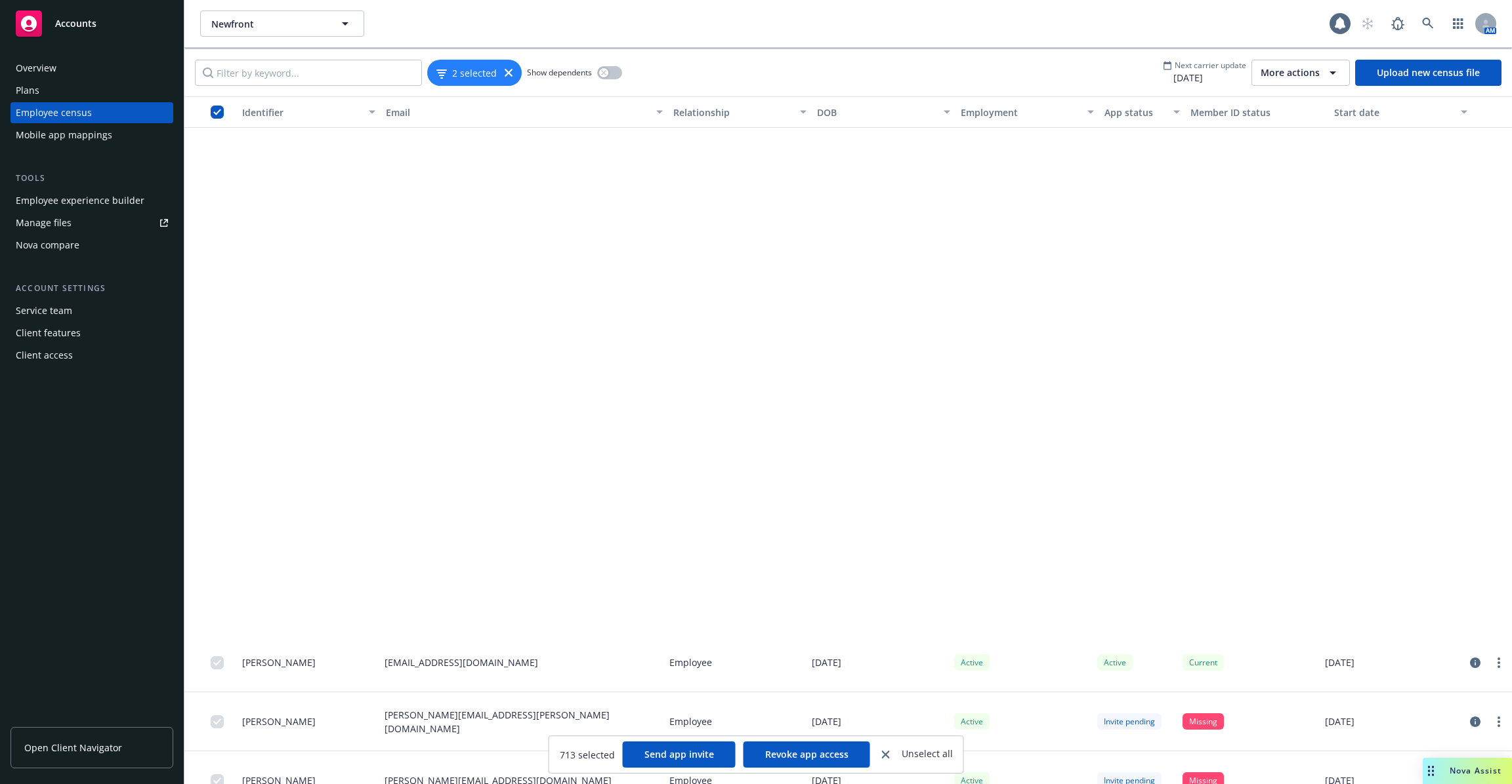
scroll to position [41422, 0]
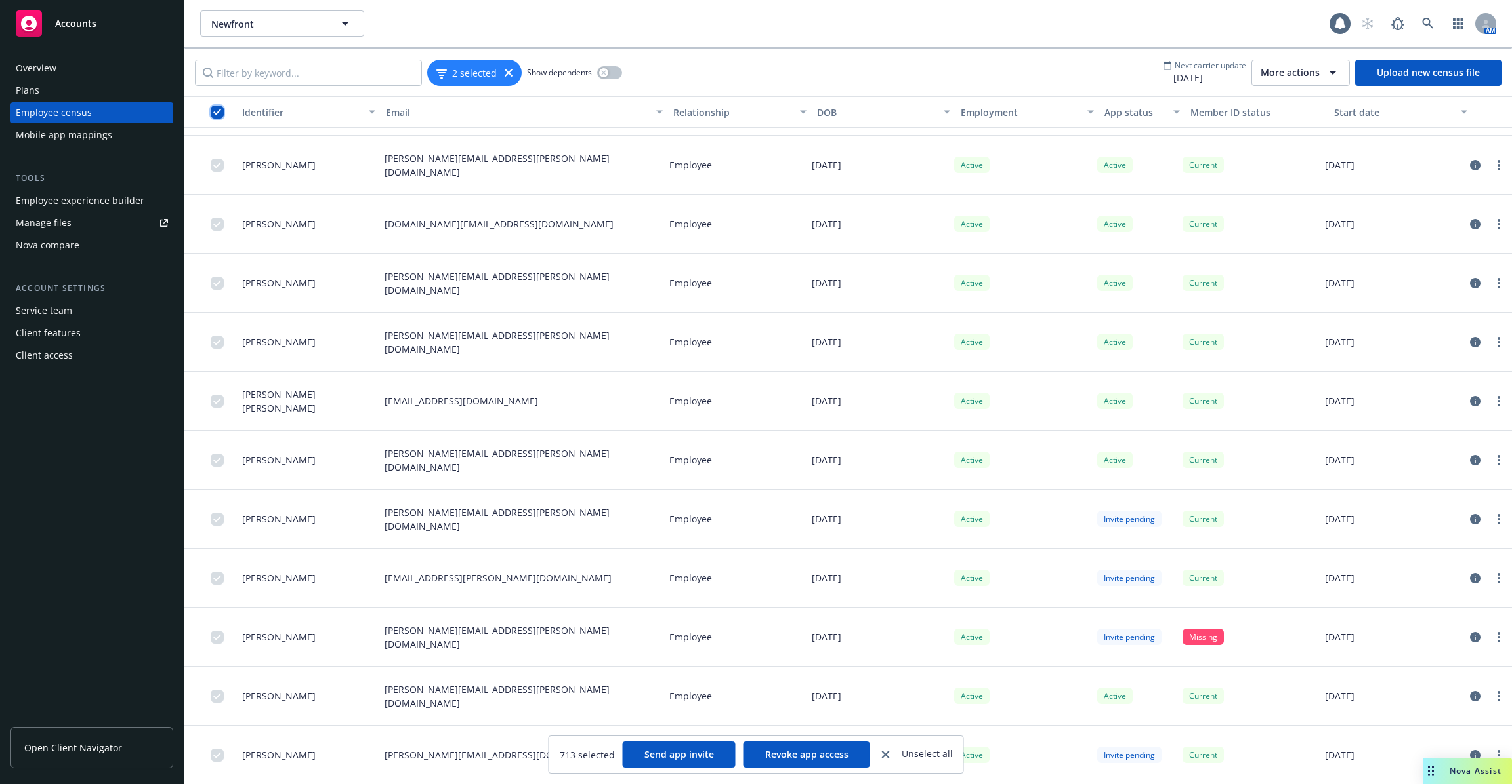
click at [219, 112] on input "checkbox" at bounding box center [217, 112] width 13 height 13
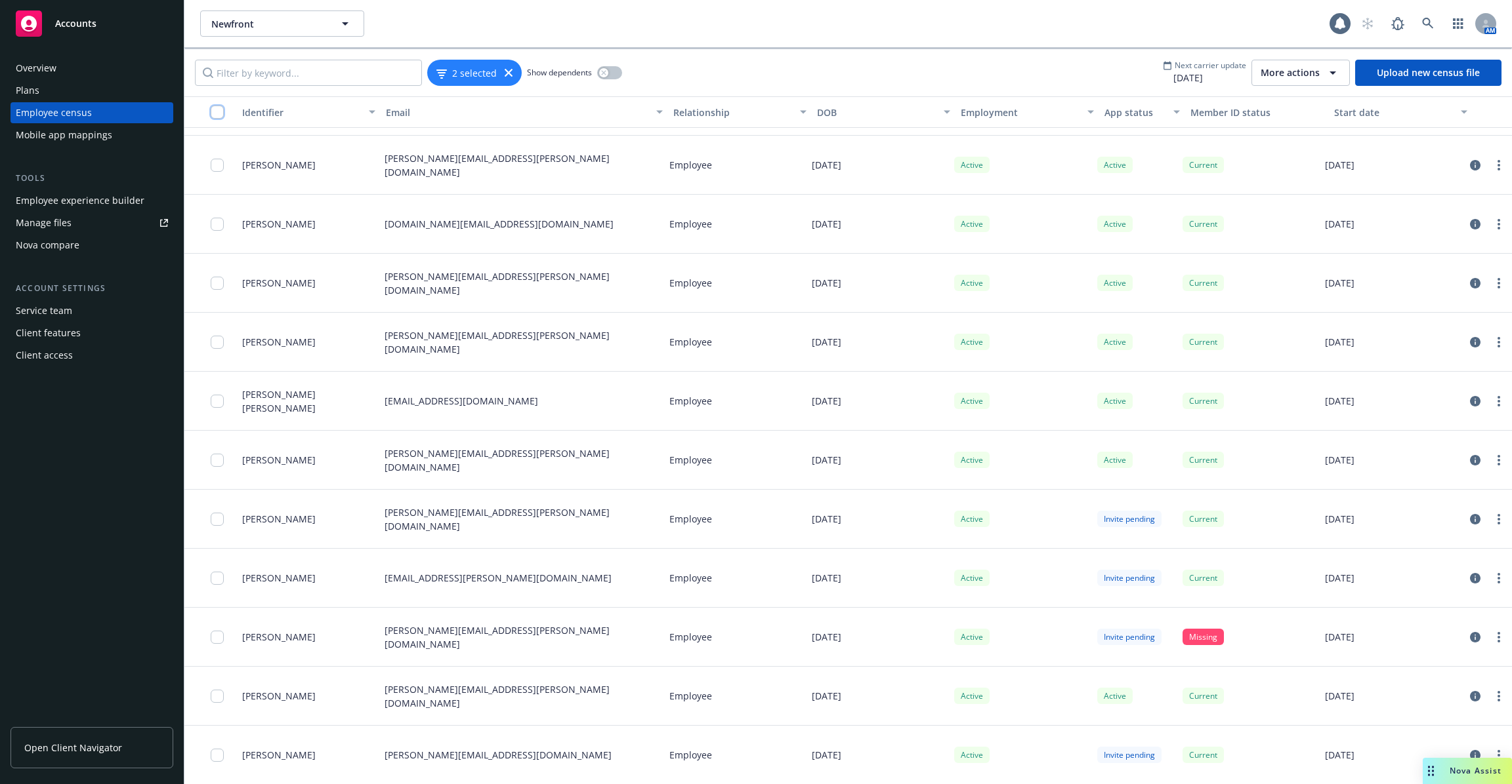
click at [219, 112] on input "checkbox" at bounding box center [217, 112] width 13 height 13
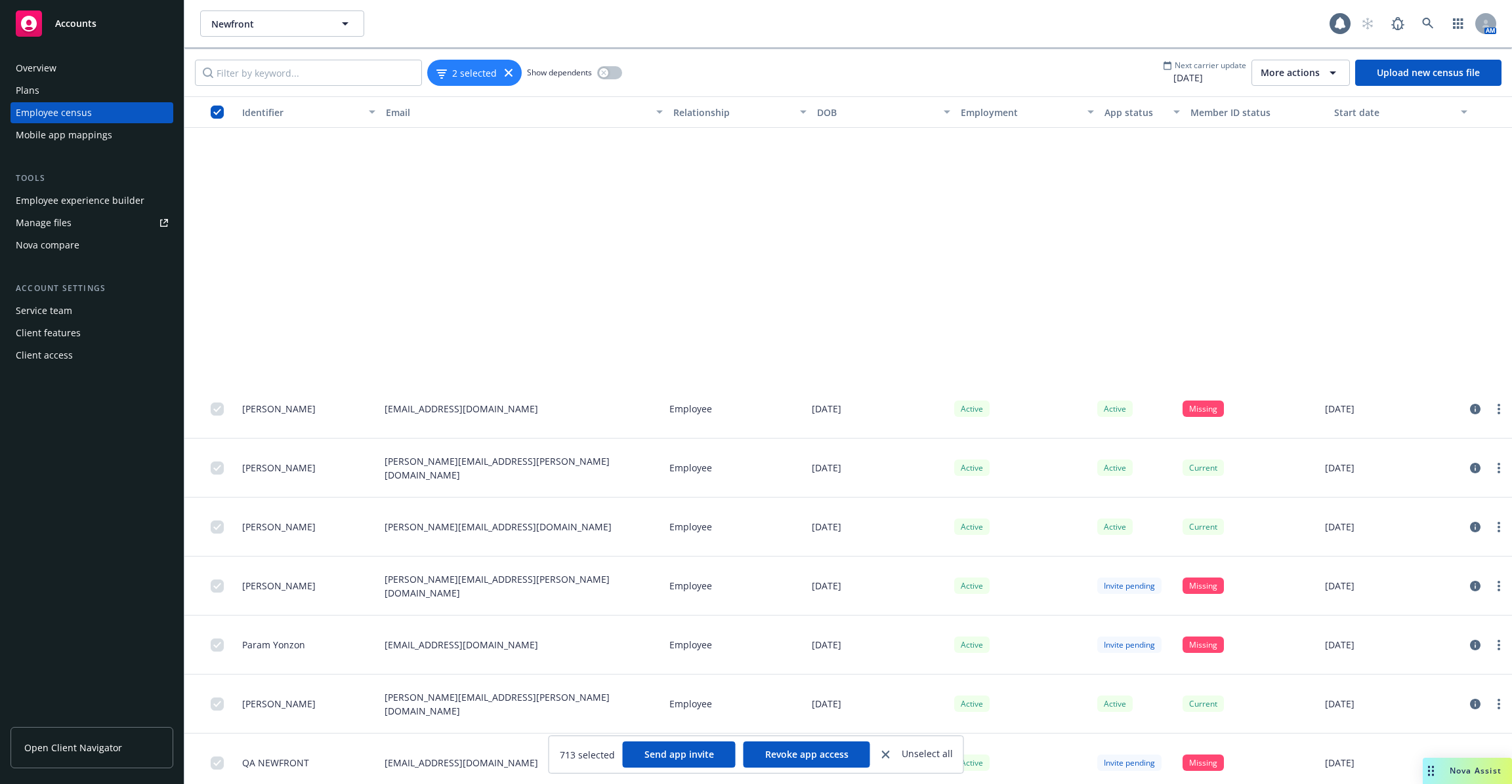
scroll to position [0, 0]
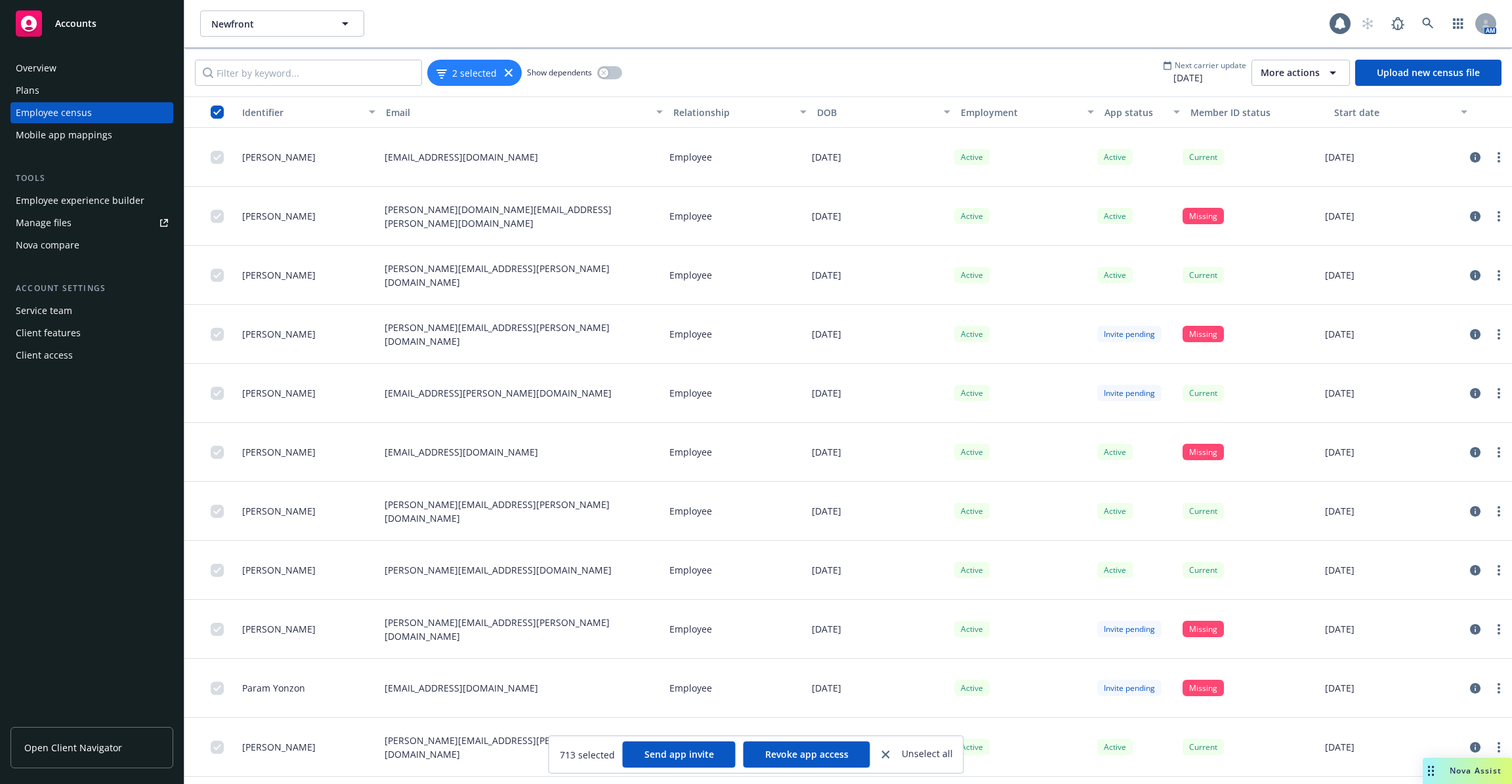
click at [1286, 65] on div "More actions" at bounding box center [1300, 73] width 80 height 16
click at [1290, 125] on span "Auto-invites settings" at bounding box center [1317, 123] width 90 height 13
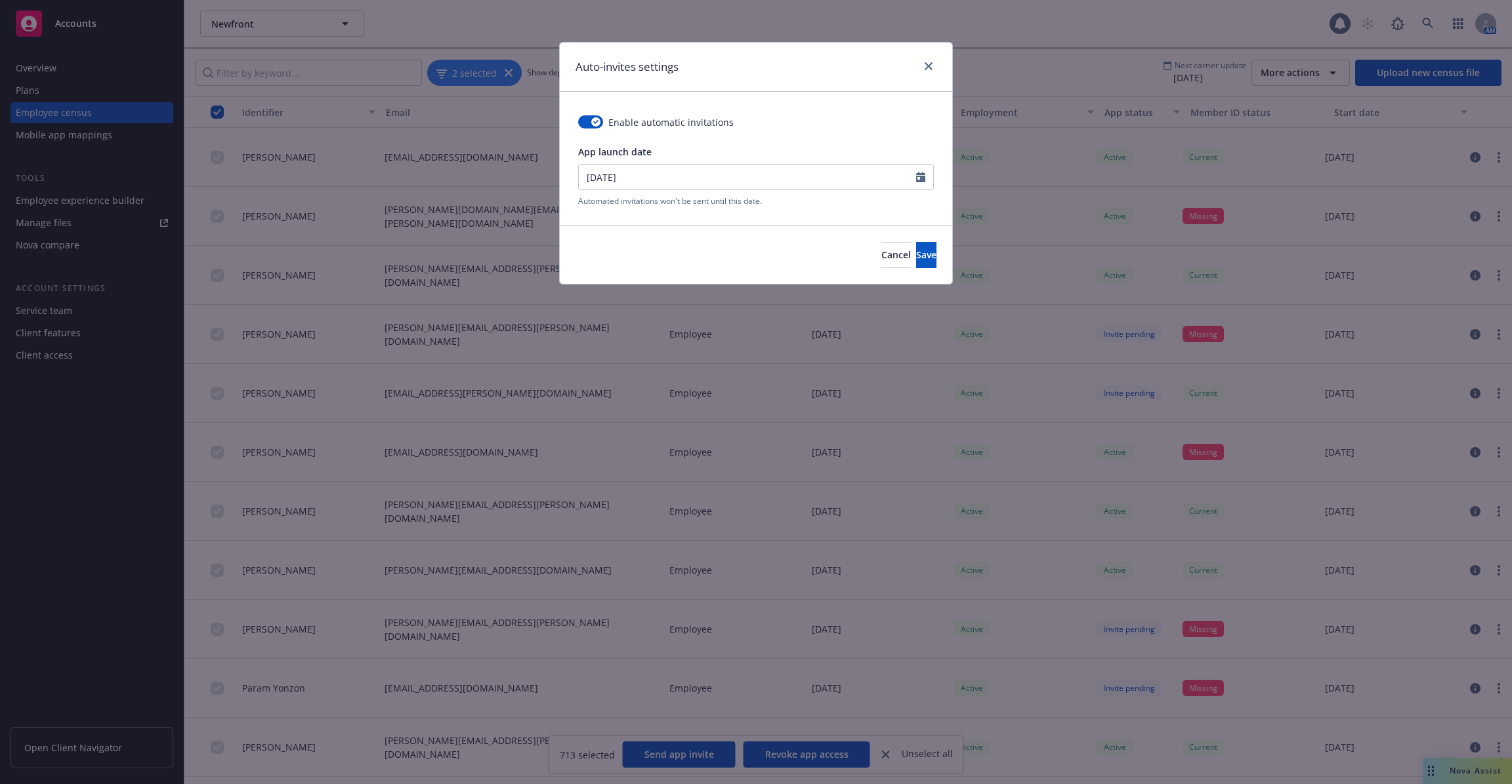
click at [1072, 57] on div "Auto-invites settings Enable automatic invitations App launch date [DATE] Autom…" at bounding box center [756, 392] width 1512 height 784
click at [935, 62] on link "close" at bounding box center [928, 66] width 16 height 16
